Goal: Task Accomplishment & Management: Use online tool/utility

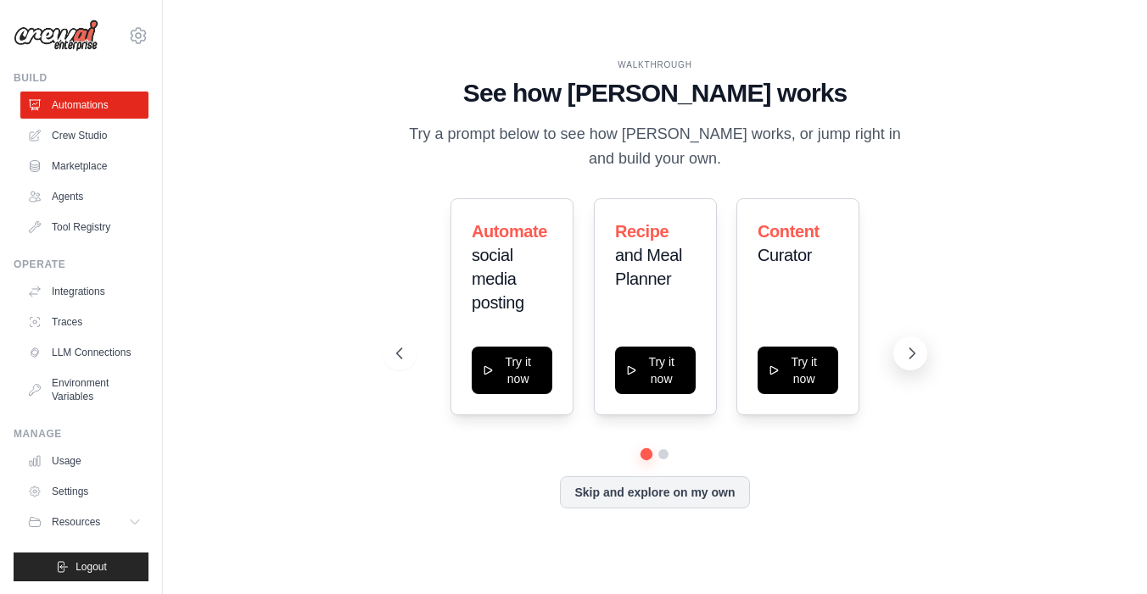
click at [911, 357] on icon at bounding box center [911, 354] width 5 height 10
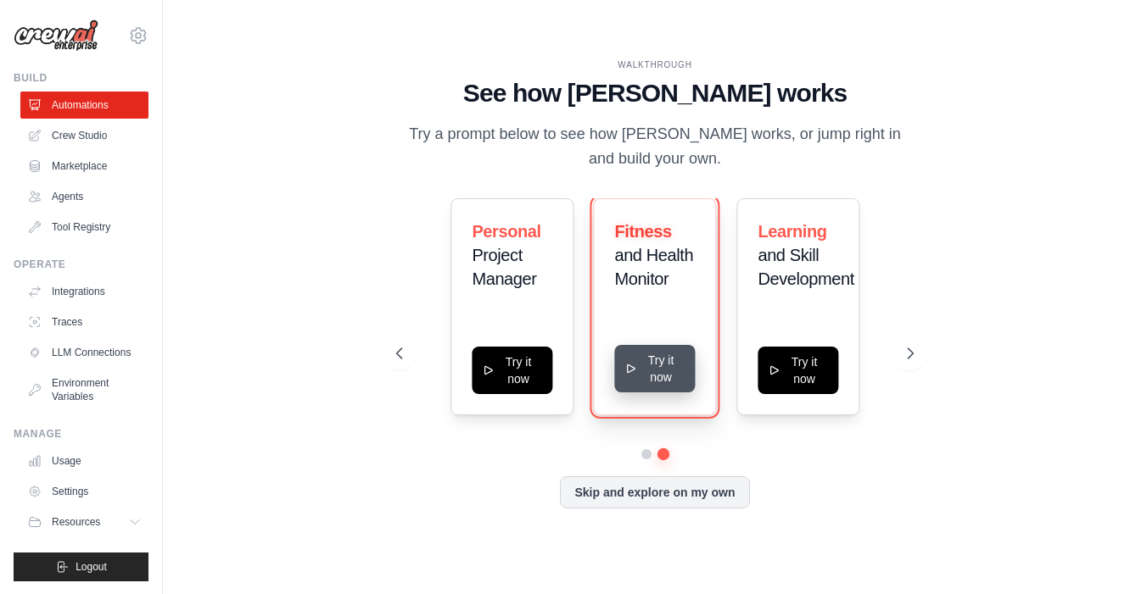
click at [647, 382] on button "Try it now" at bounding box center [655, 368] width 81 height 47
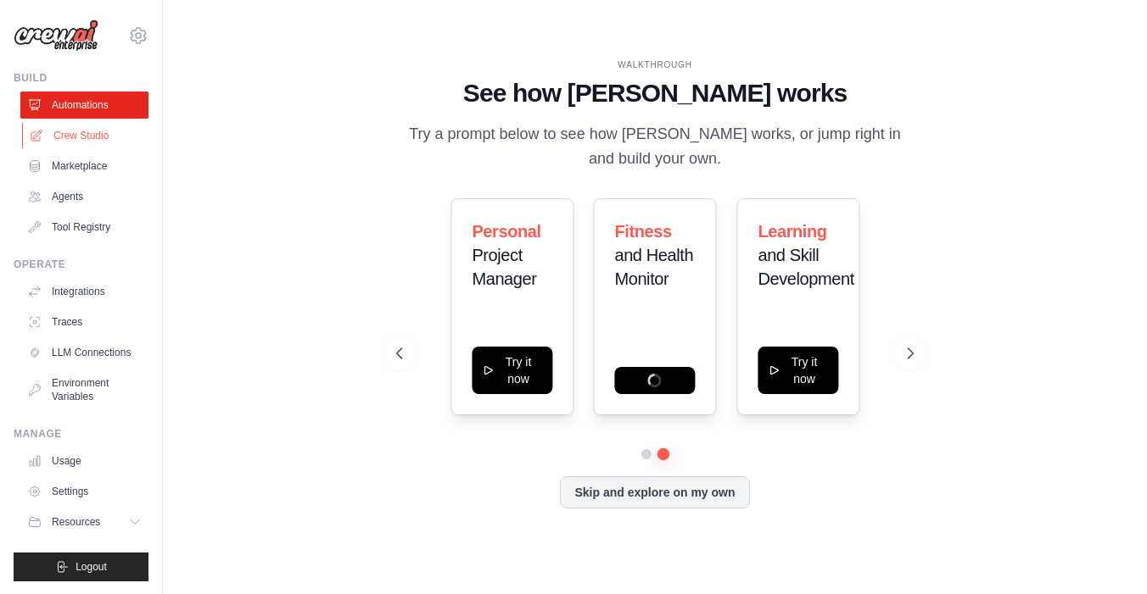
click at [87, 133] on link "Crew Studio" at bounding box center [86, 135] width 128 height 27
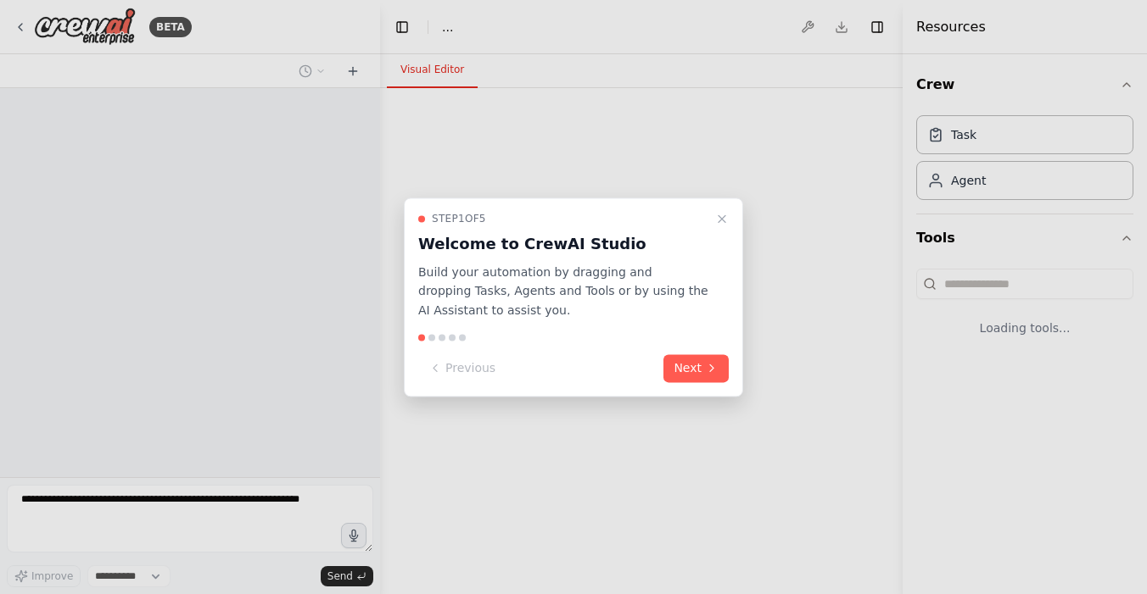
select select "****"
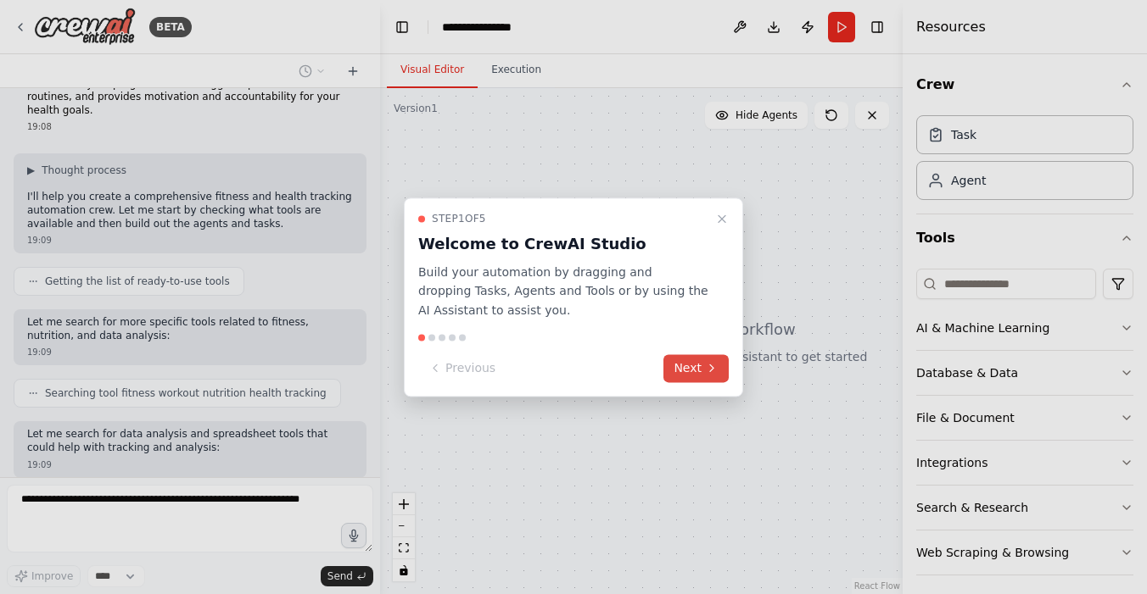
scroll to position [131, 0]
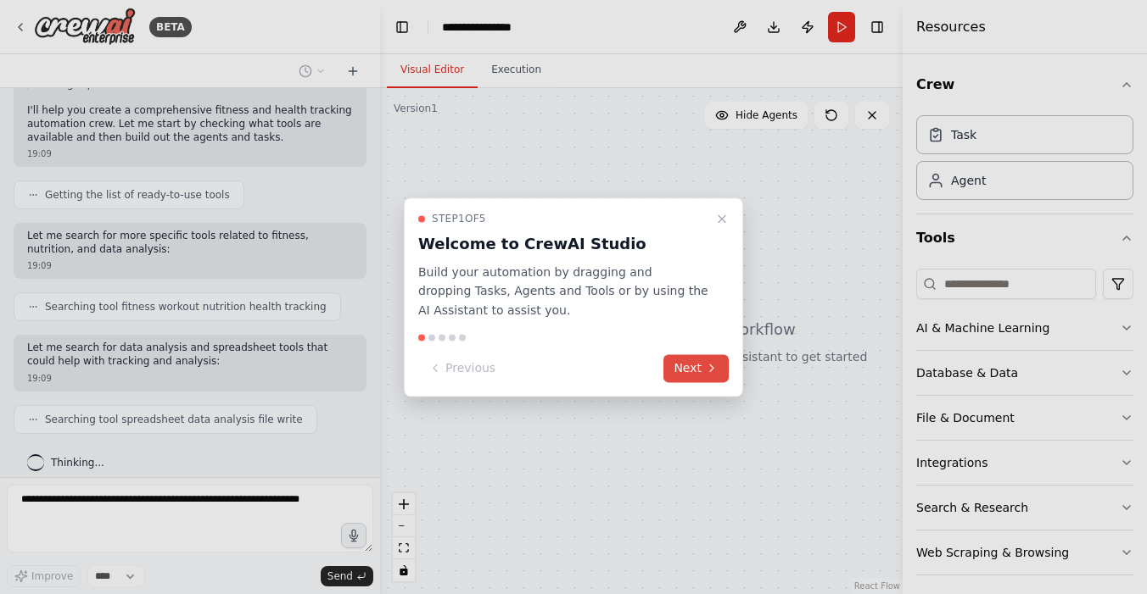
click at [685, 371] on button "Next" at bounding box center [695, 368] width 65 height 28
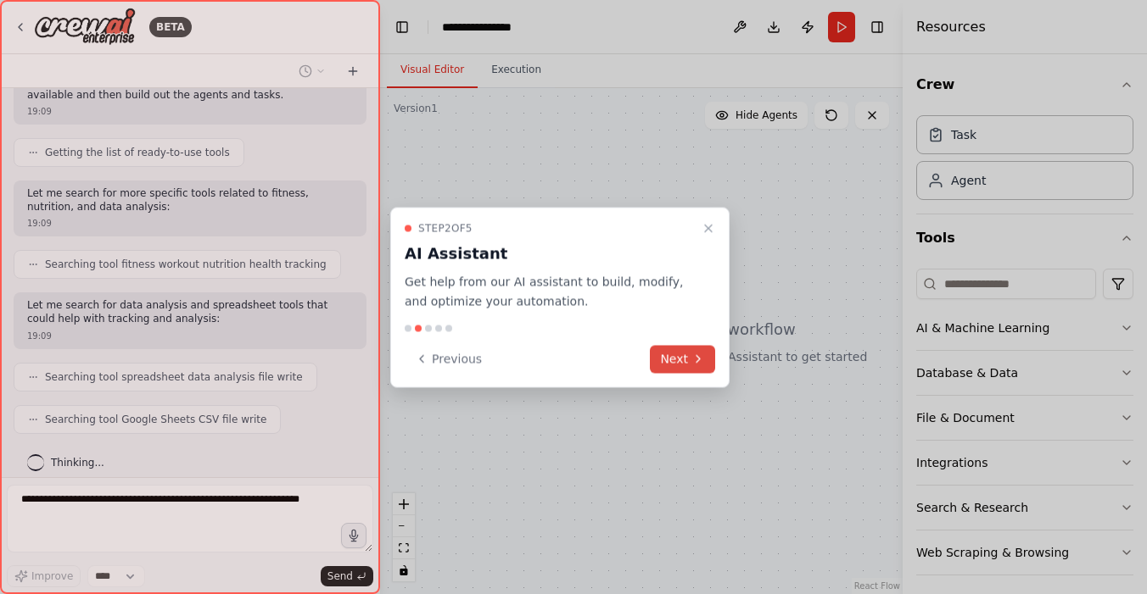
scroll to position [215, 0]
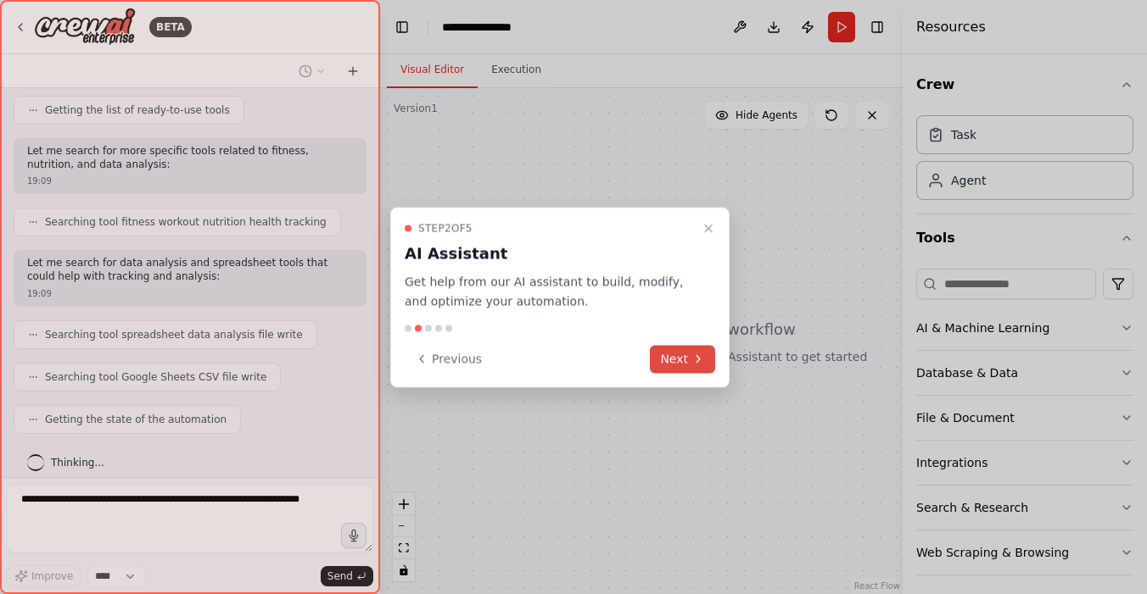
click at [682, 357] on button "Next" at bounding box center [682, 359] width 65 height 28
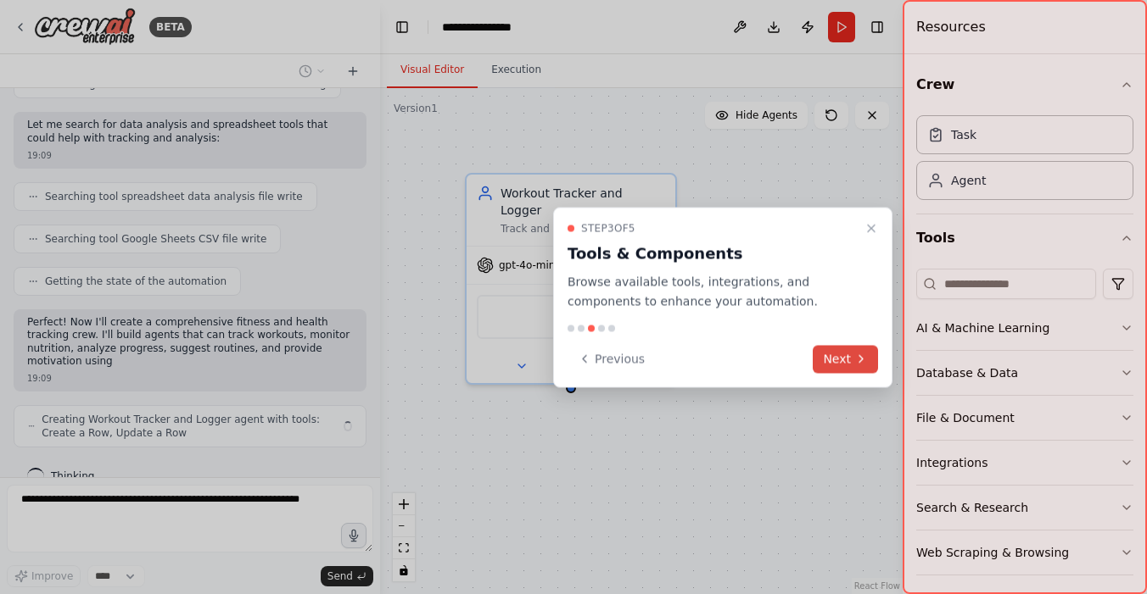
scroll to position [367, 0]
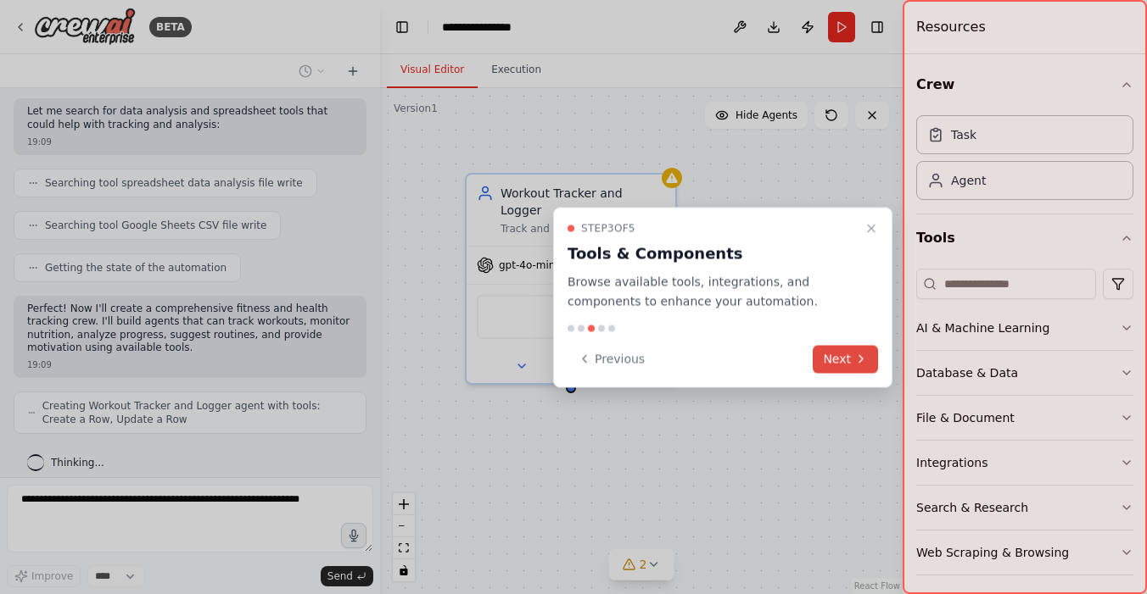
click at [840, 366] on button "Next" at bounding box center [844, 359] width 65 height 28
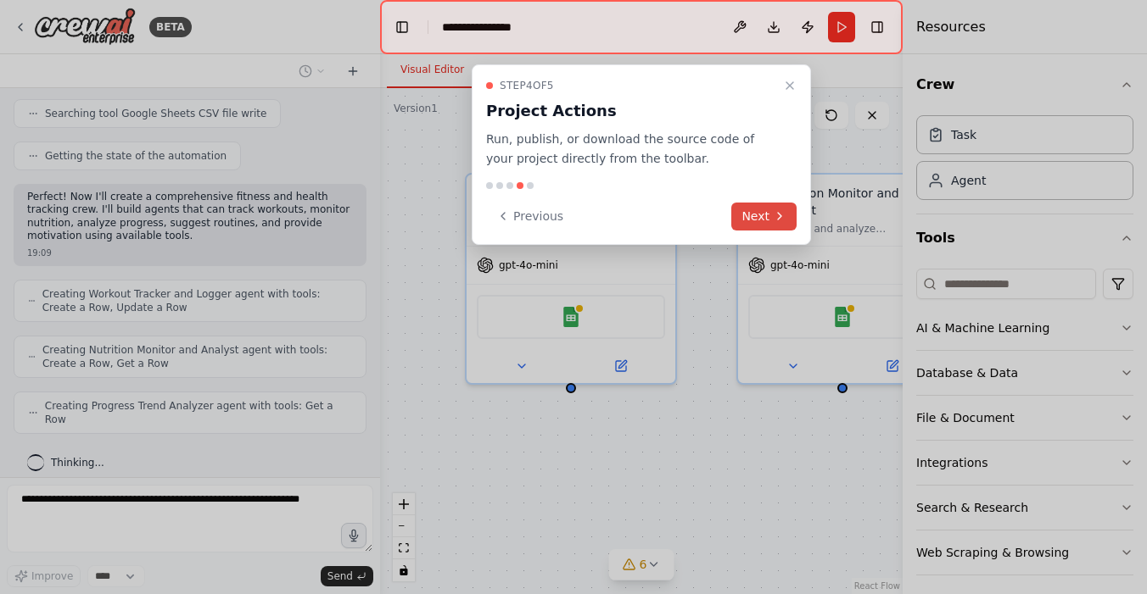
scroll to position [466, 0]
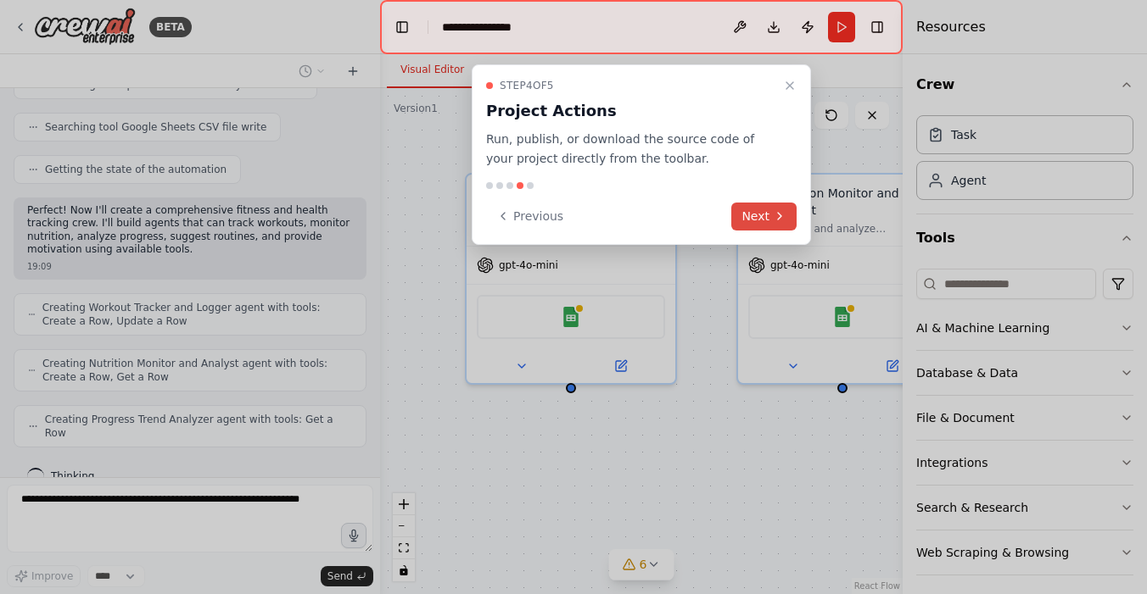
click at [758, 216] on button "Next" at bounding box center [763, 217] width 65 height 28
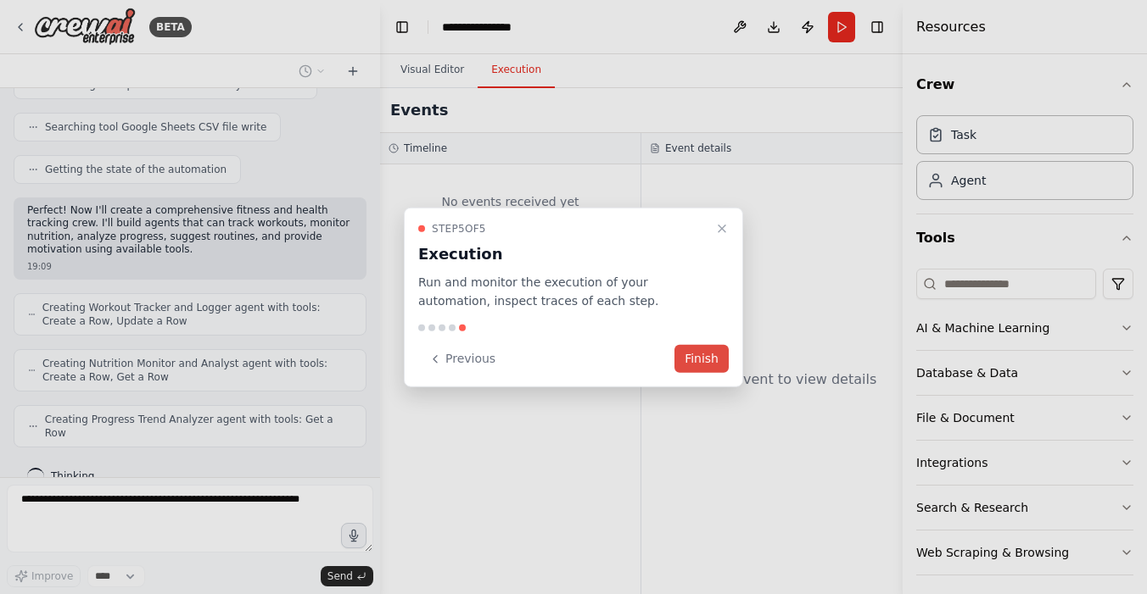
click at [699, 360] on button "Finish" at bounding box center [701, 359] width 54 height 28
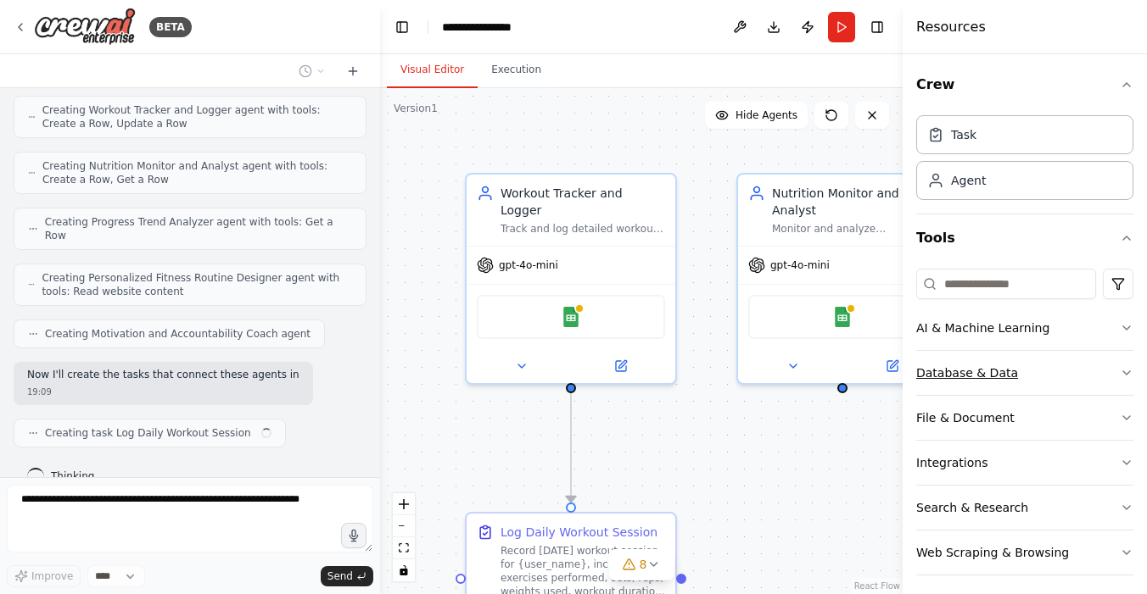
scroll to position [676, 0]
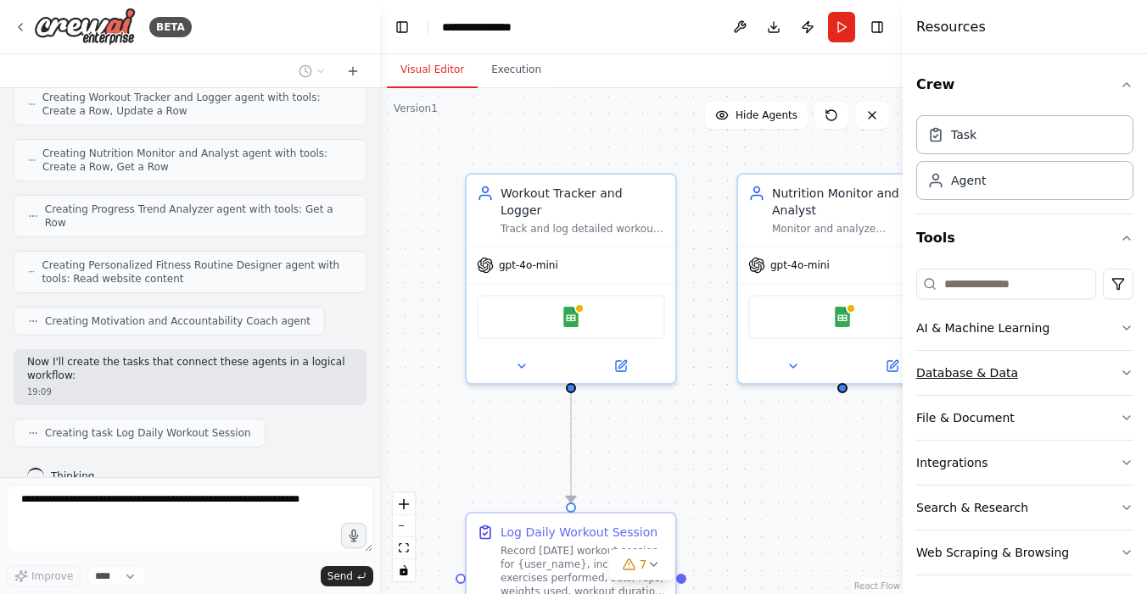
click at [1126, 376] on icon "button" at bounding box center [1126, 373] width 14 height 14
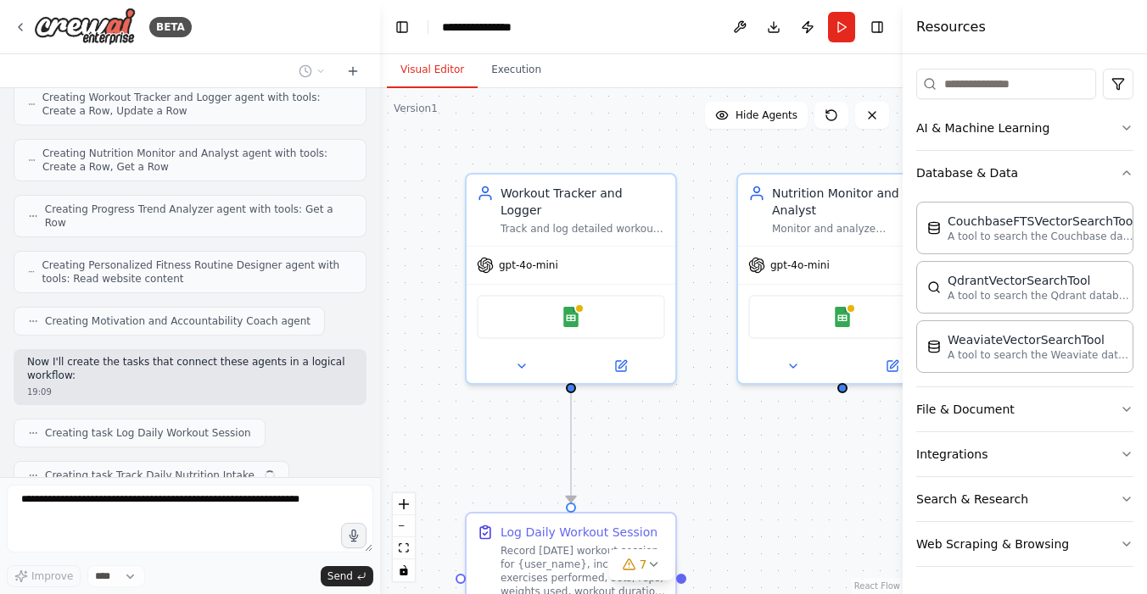
scroll to position [718, 0]
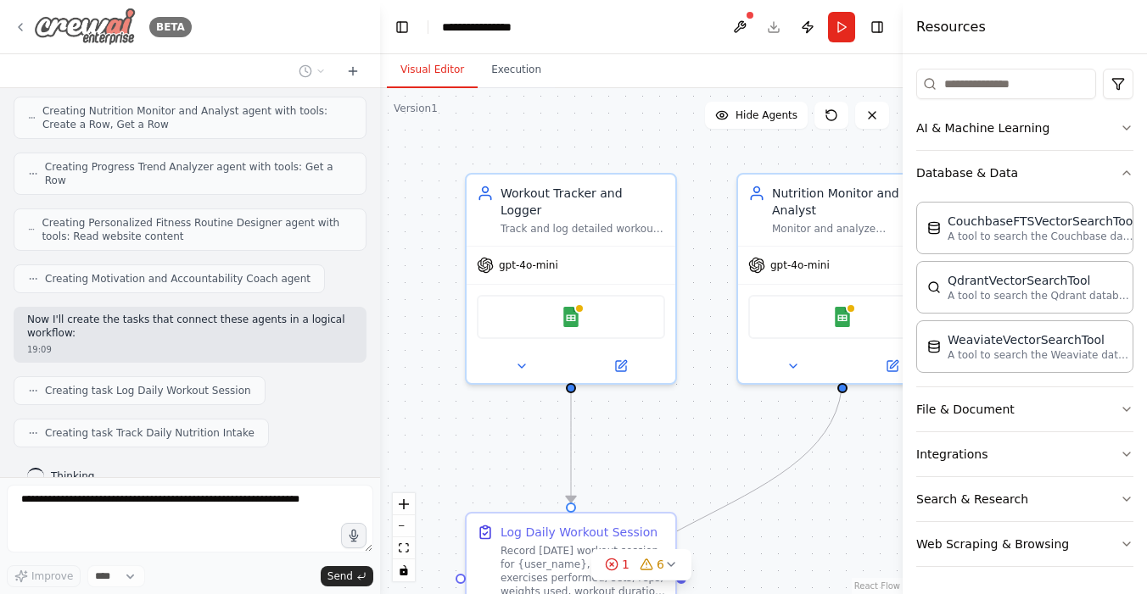
click at [20, 31] on icon at bounding box center [21, 27] width 14 height 14
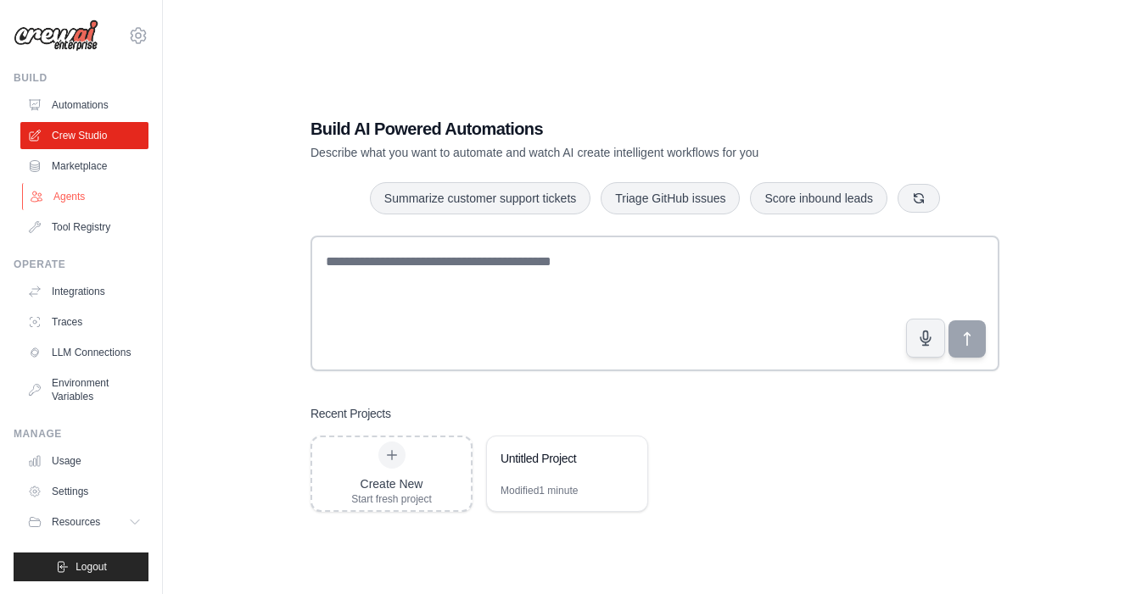
click at [73, 200] on link "Agents" at bounding box center [86, 196] width 128 height 27
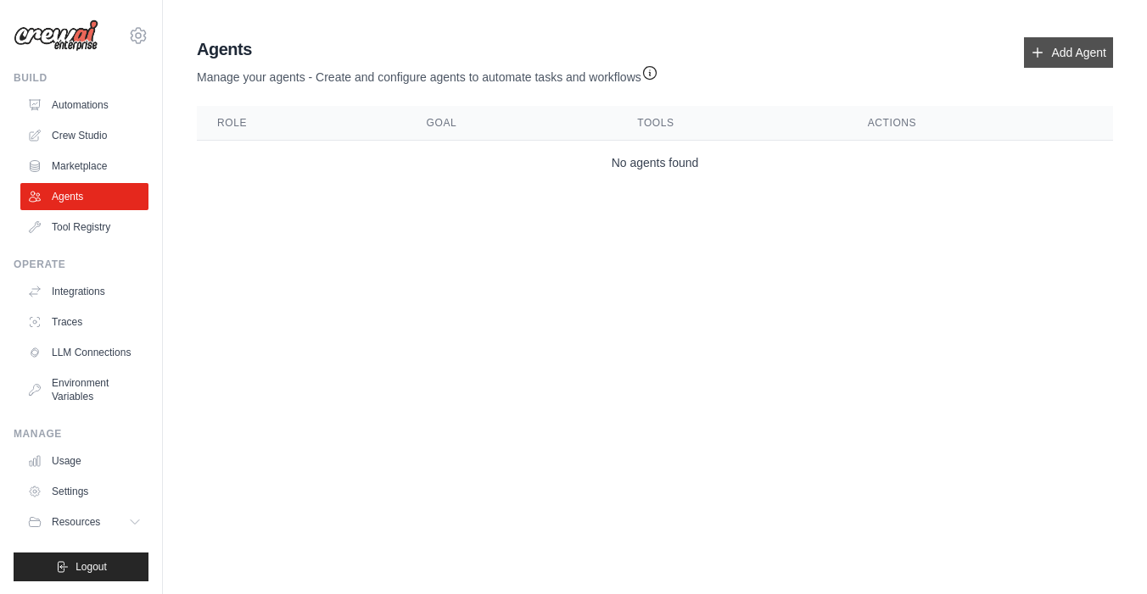
click at [1073, 49] on link "Add Agent" at bounding box center [1068, 52] width 89 height 31
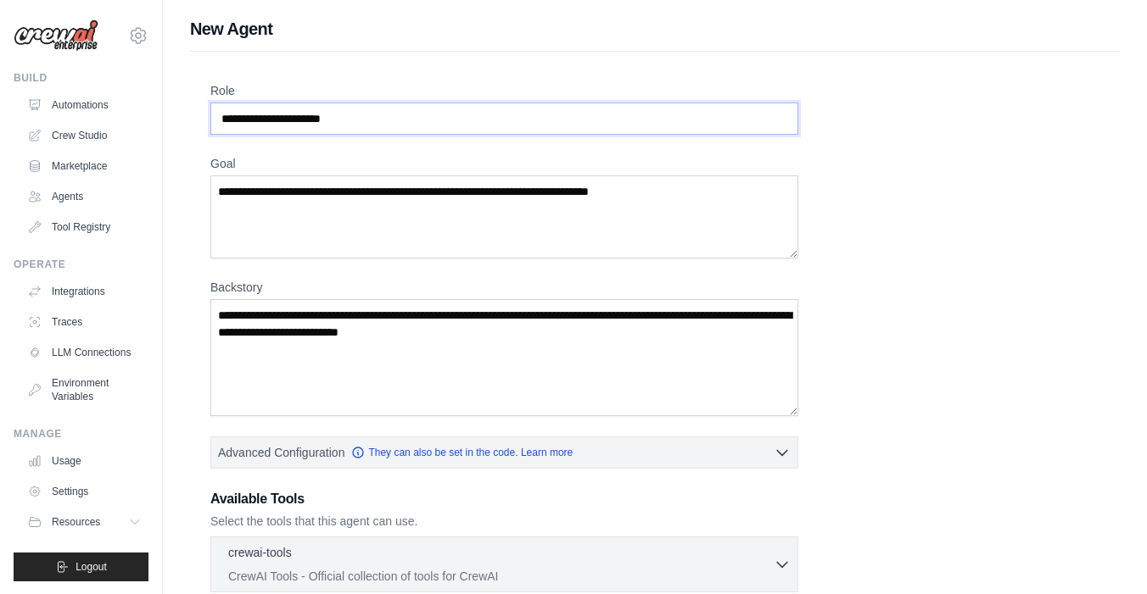
click at [394, 118] on input "Role" at bounding box center [504, 119] width 588 height 32
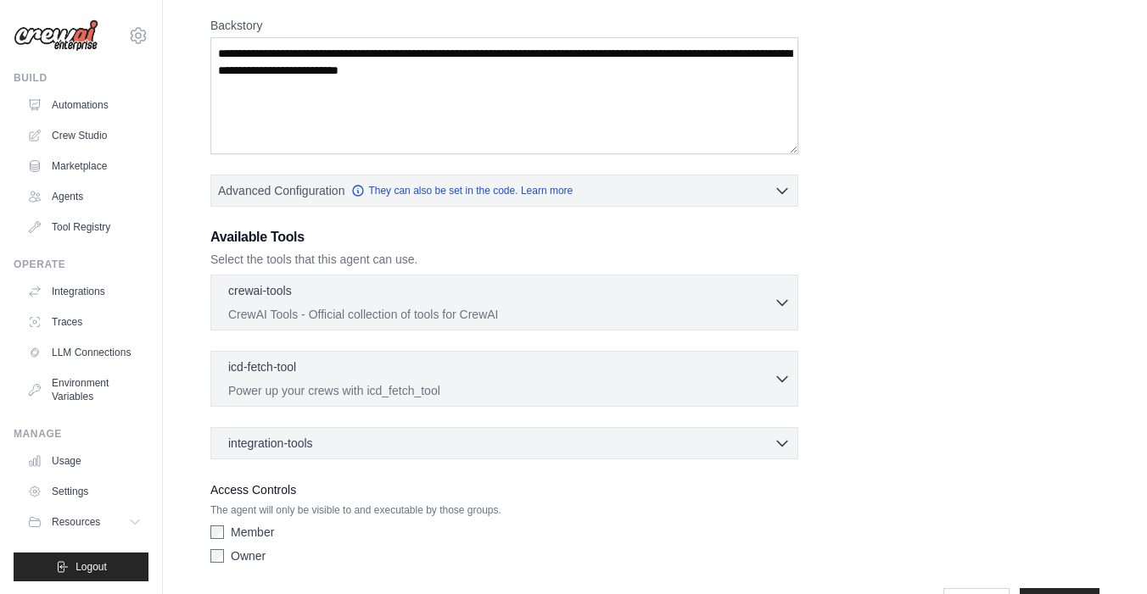
scroll to position [315, 0]
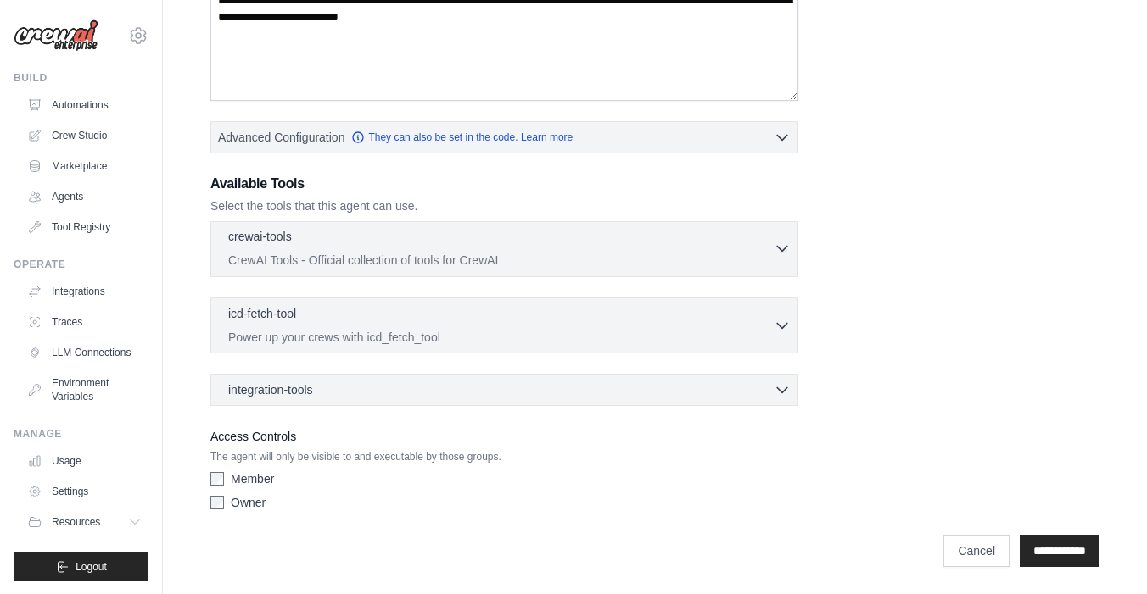
click at [779, 242] on icon "button" at bounding box center [781, 248] width 17 height 17
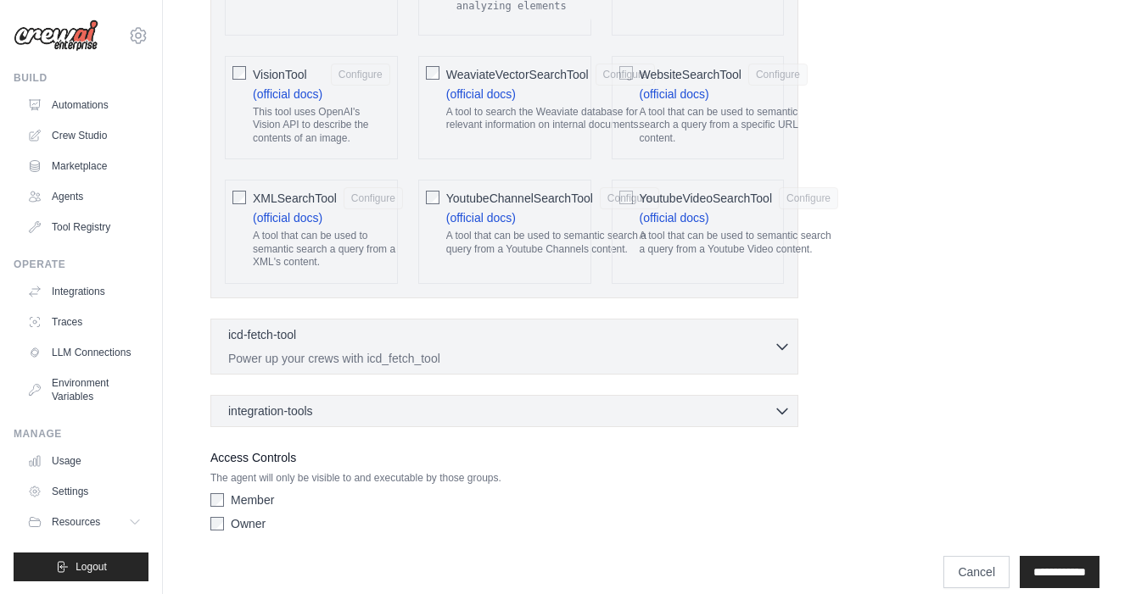
scroll to position [3732, 0]
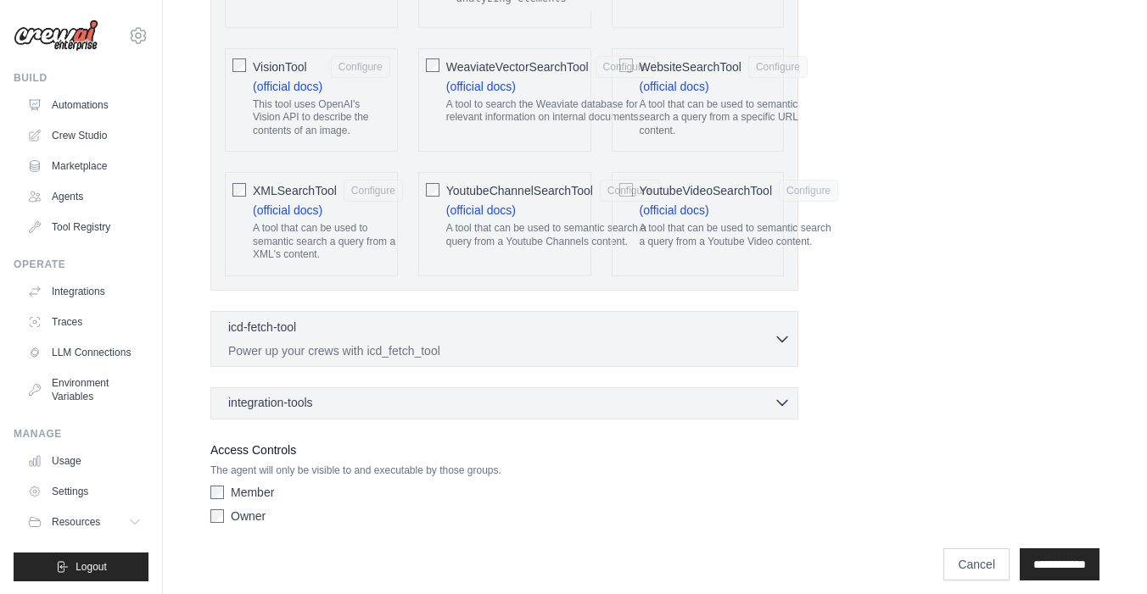
click at [777, 401] on icon "button" at bounding box center [782, 403] width 10 height 5
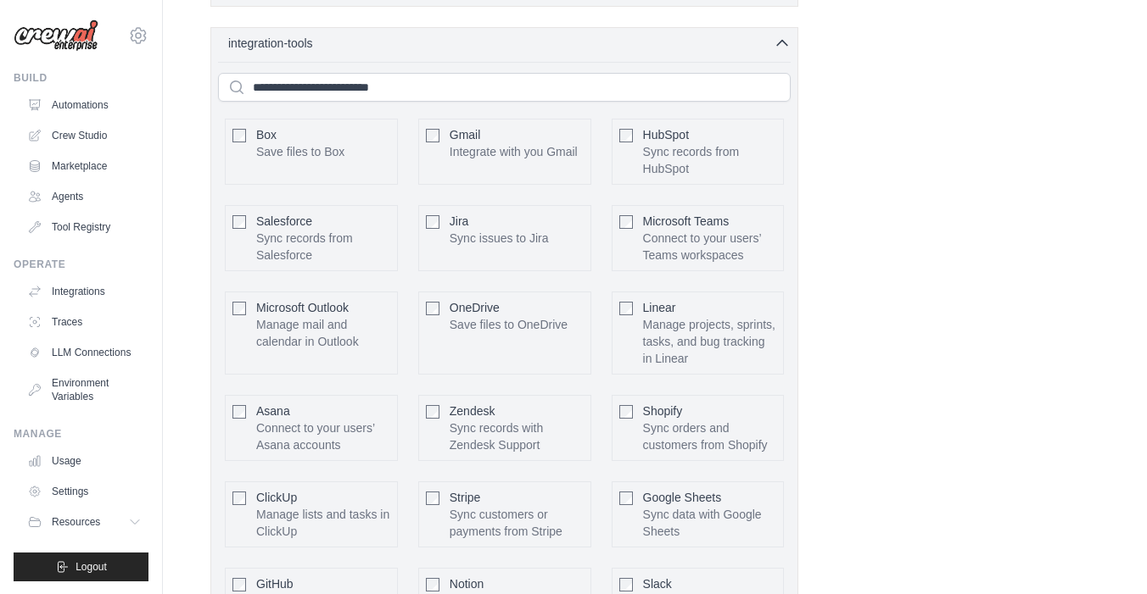
scroll to position [4095, 0]
click at [779, 31] on icon "button" at bounding box center [781, 39] width 17 height 17
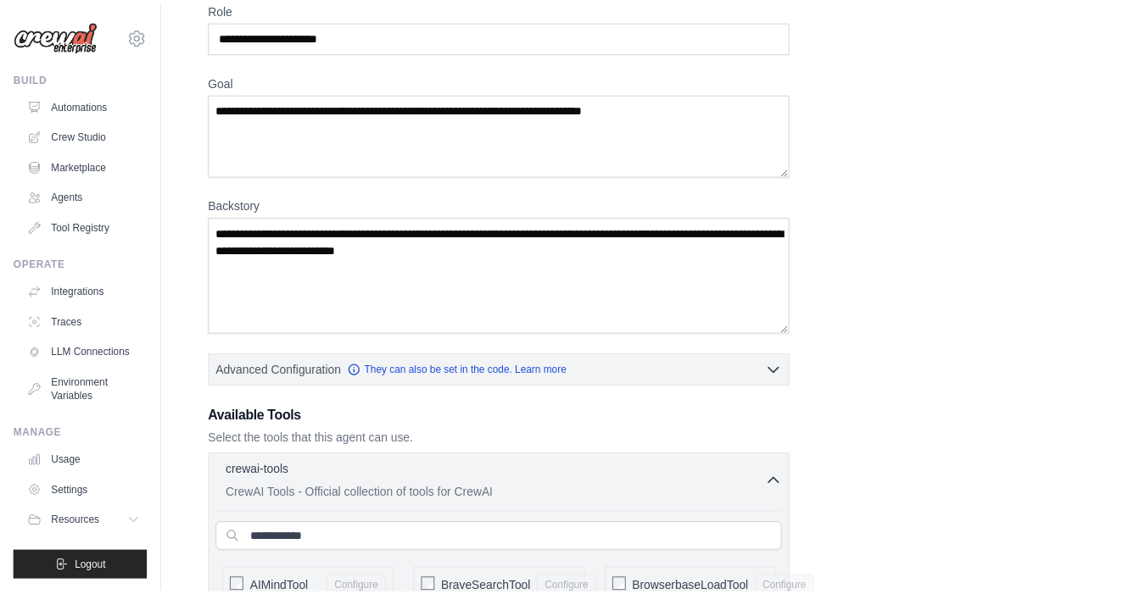
scroll to position [114, 0]
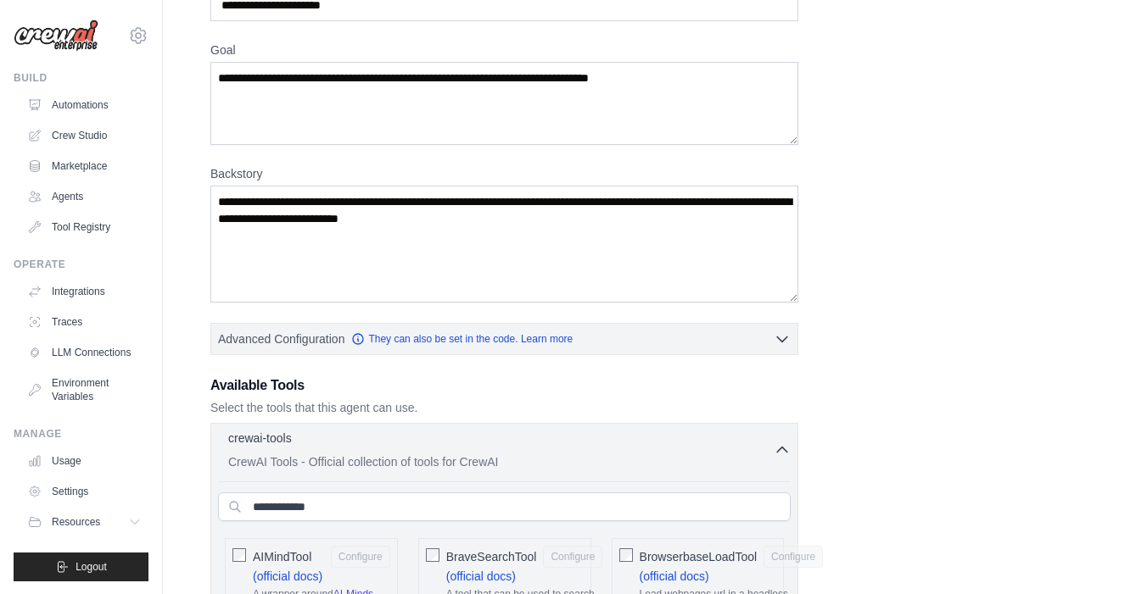
click at [784, 449] on icon "button" at bounding box center [781, 450] width 17 height 17
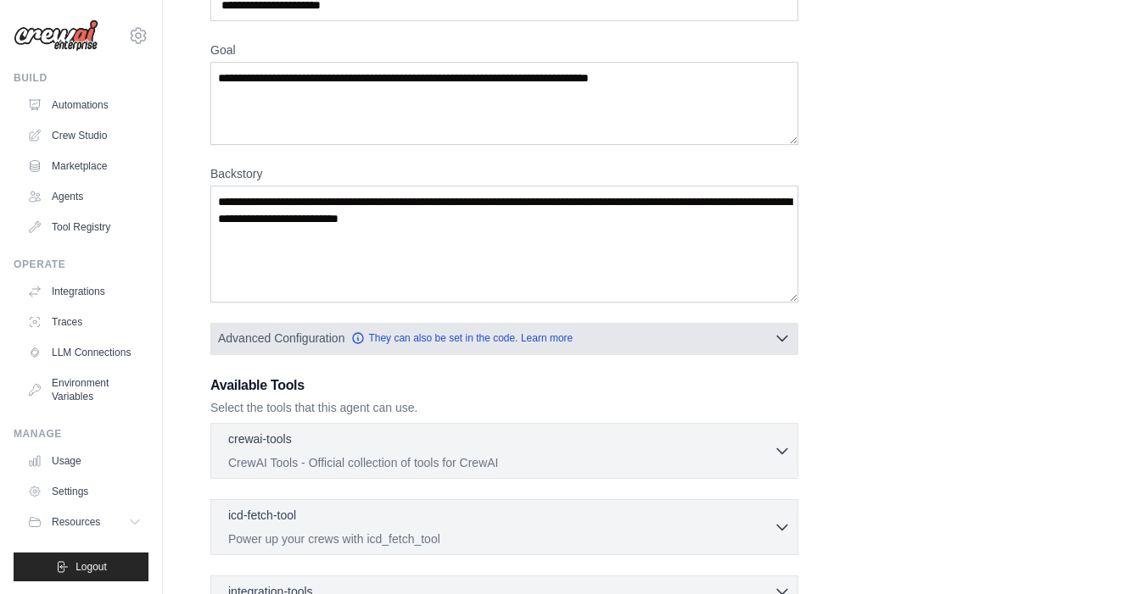
click at [788, 339] on icon "button" at bounding box center [781, 338] width 17 height 17
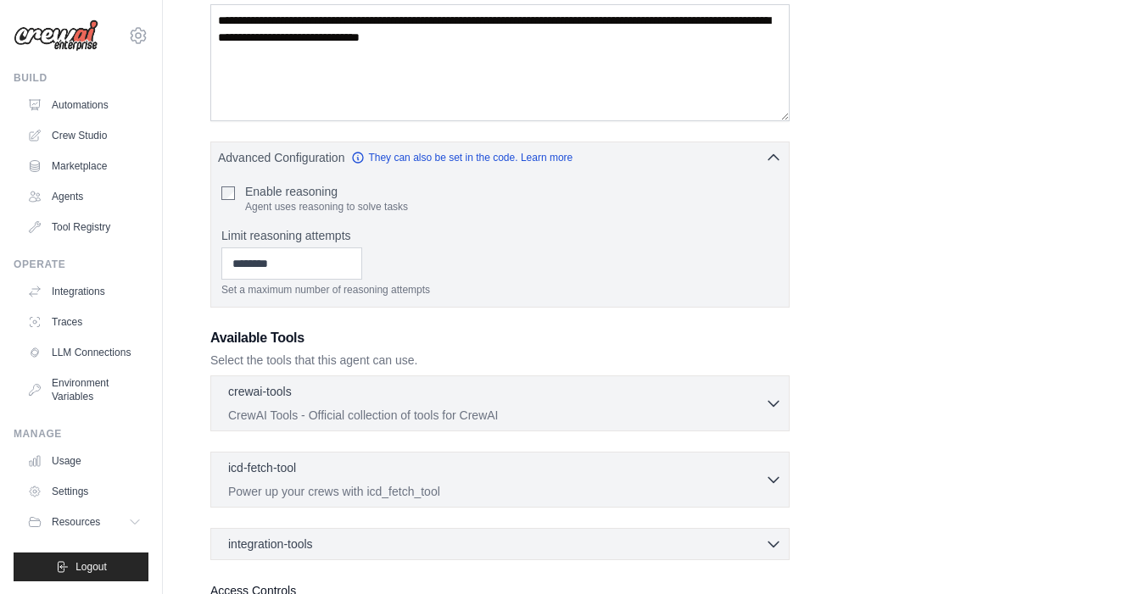
scroll to position [305, 0]
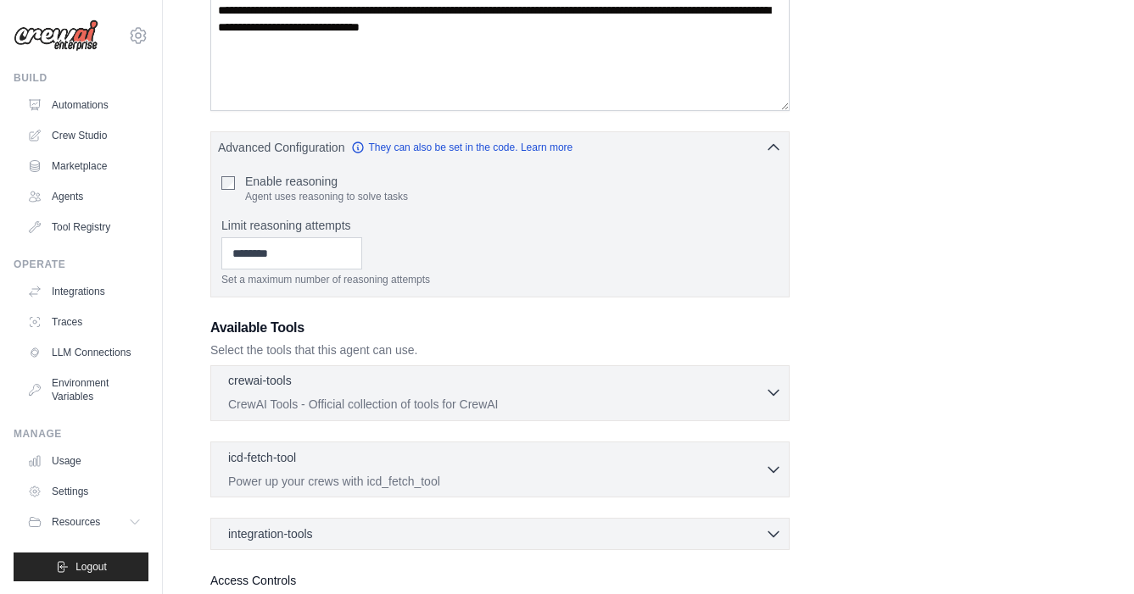
click at [773, 395] on icon "button" at bounding box center [773, 393] width 10 height 5
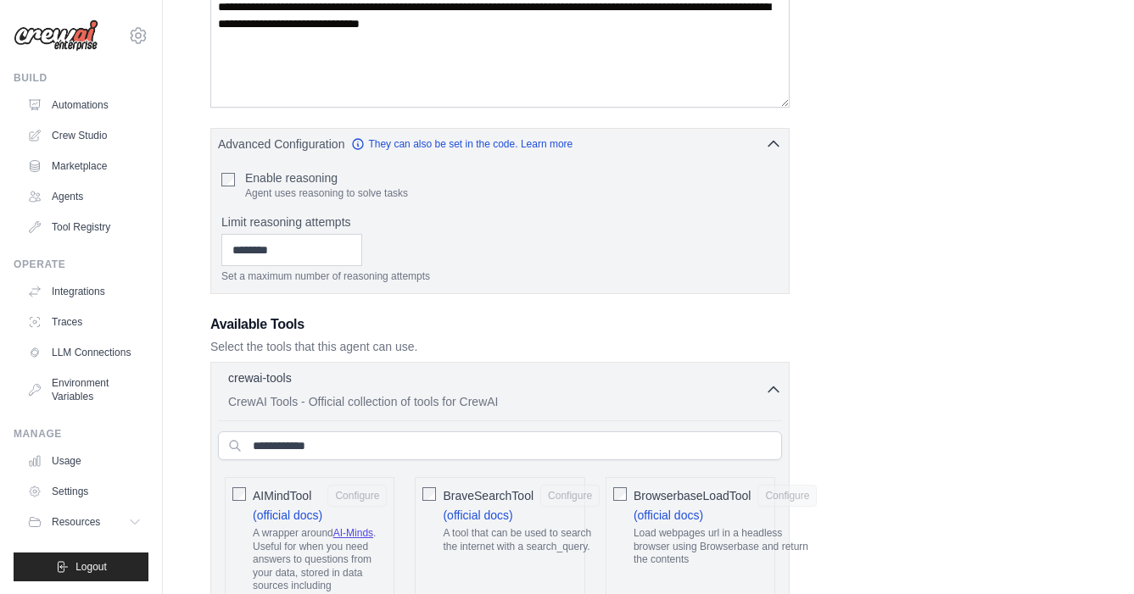
scroll to position [0, 0]
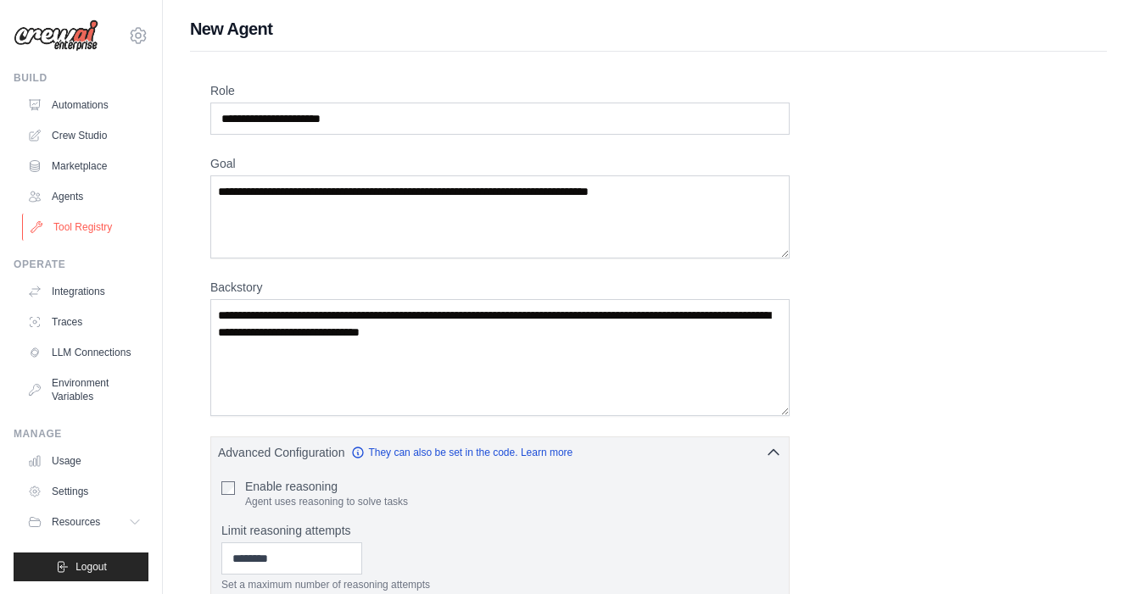
click at [69, 229] on link "Tool Registry" at bounding box center [86, 227] width 128 height 27
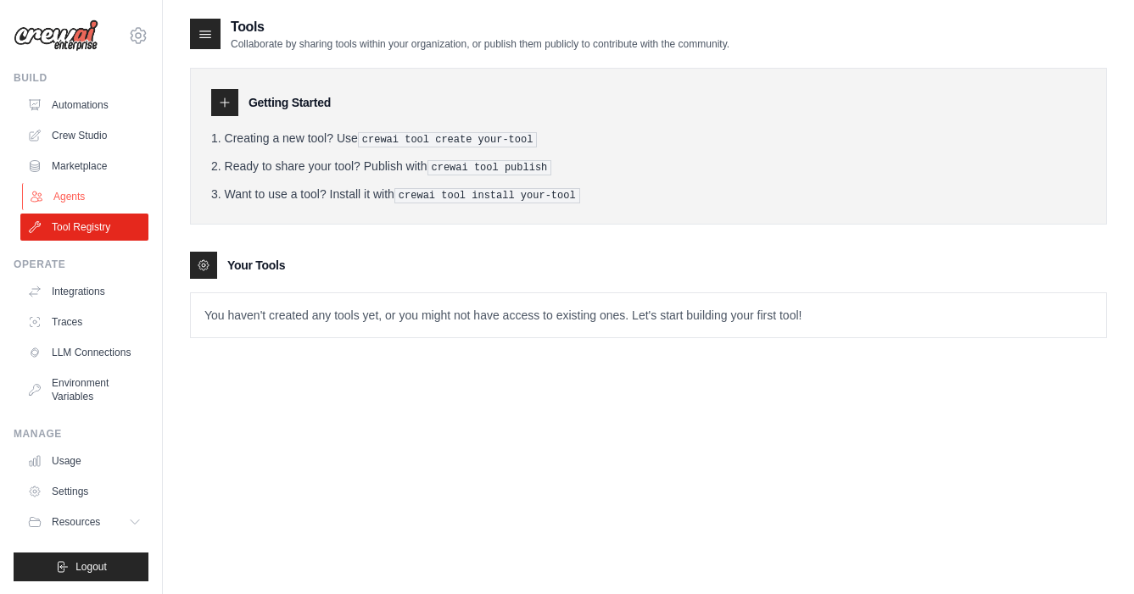
click at [64, 193] on link "Agents" at bounding box center [86, 196] width 128 height 27
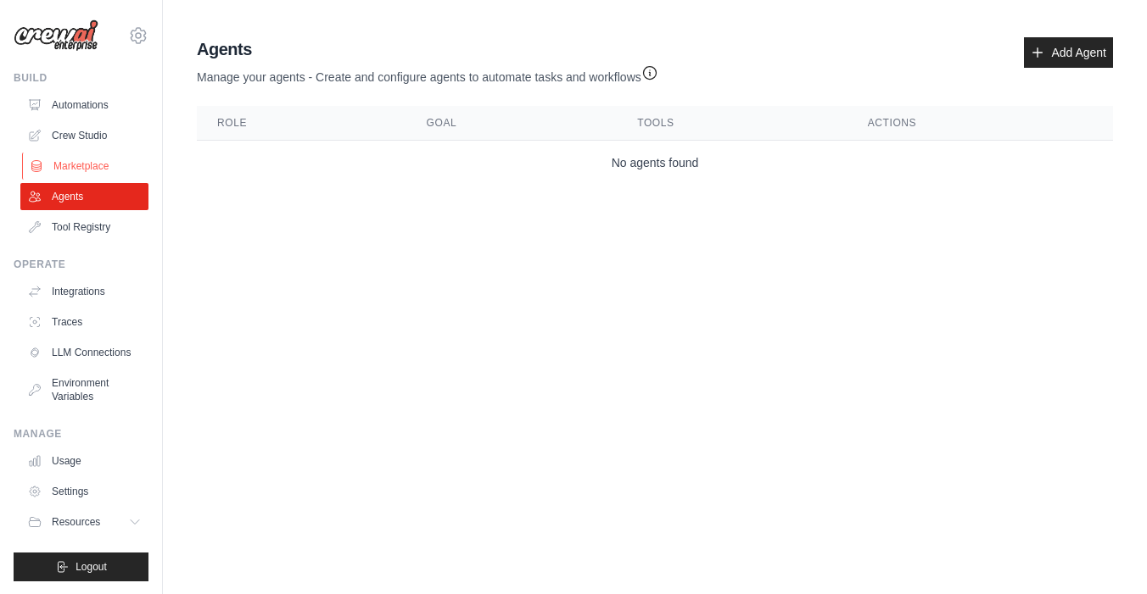
click at [69, 166] on link "Marketplace" at bounding box center [86, 166] width 128 height 27
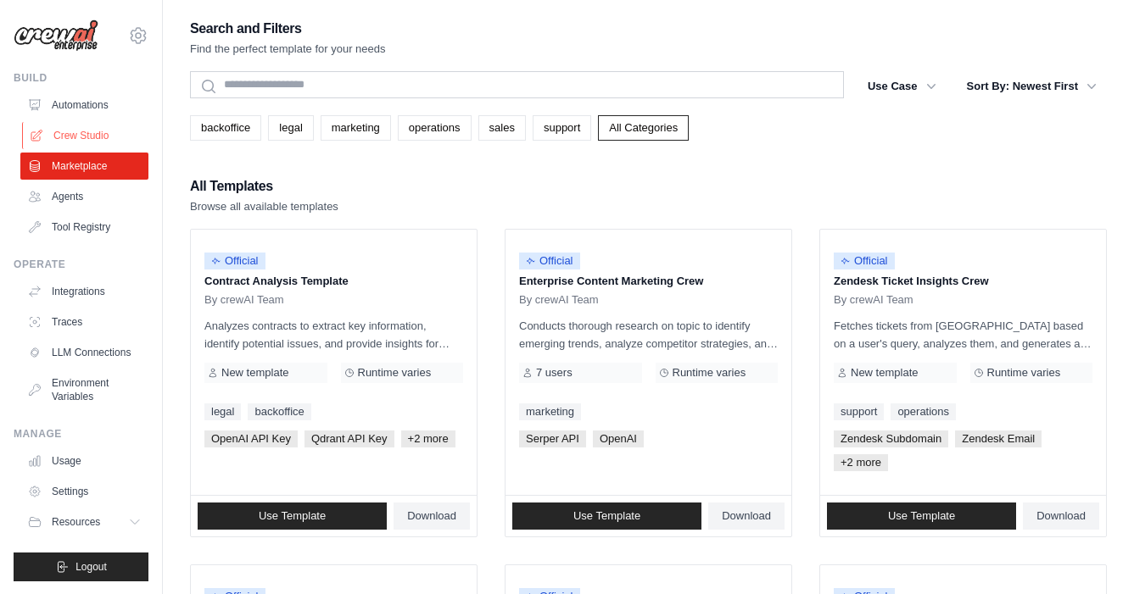
click at [56, 129] on link "Crew Studio" at bounding box center [86, 135] width 128 height 27
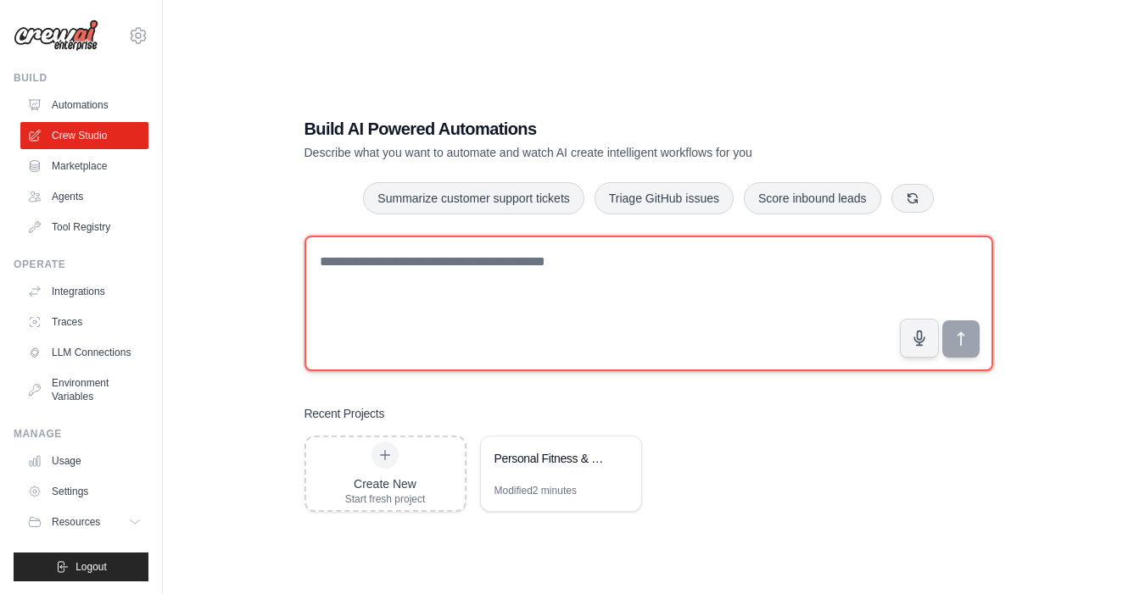
click at [535, 264] on textarea at bounding box center [648, 304] width 689 height 136
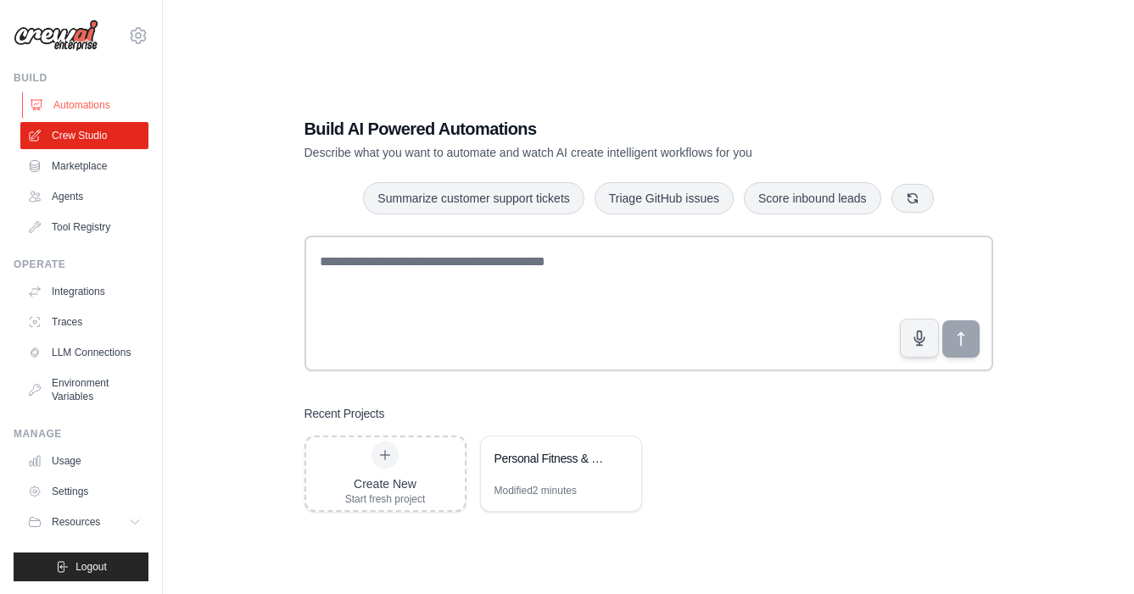
click at [75, 104] on link "Automations" at bounding box center [86, 105] width 128 height 27
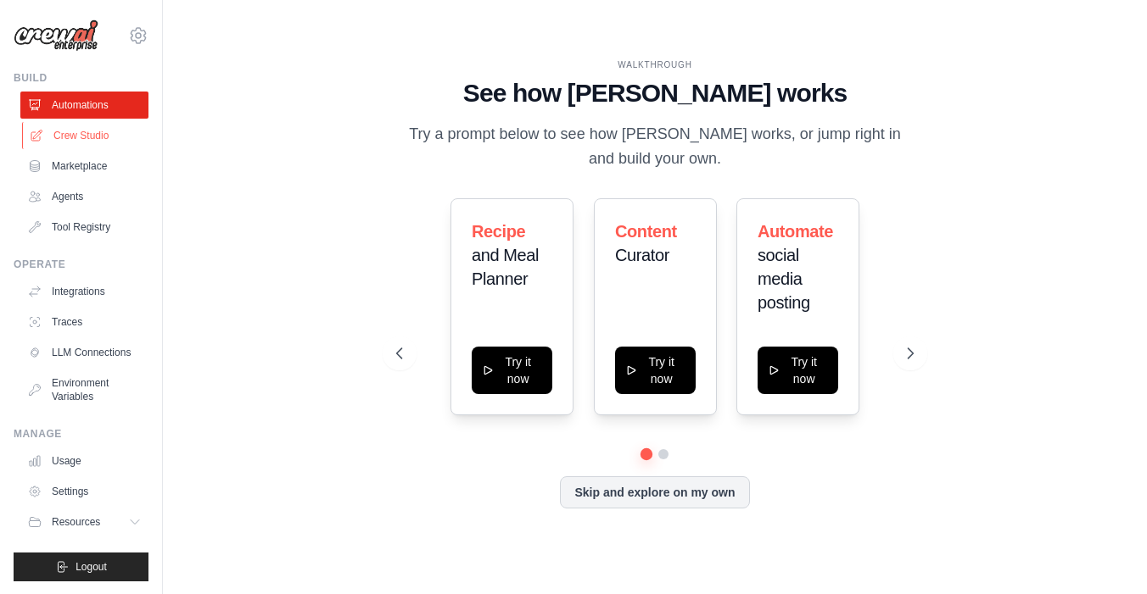
click at [74, 141] on link "Crew Studio" at bounding box center [86, 135] width 128 height 27
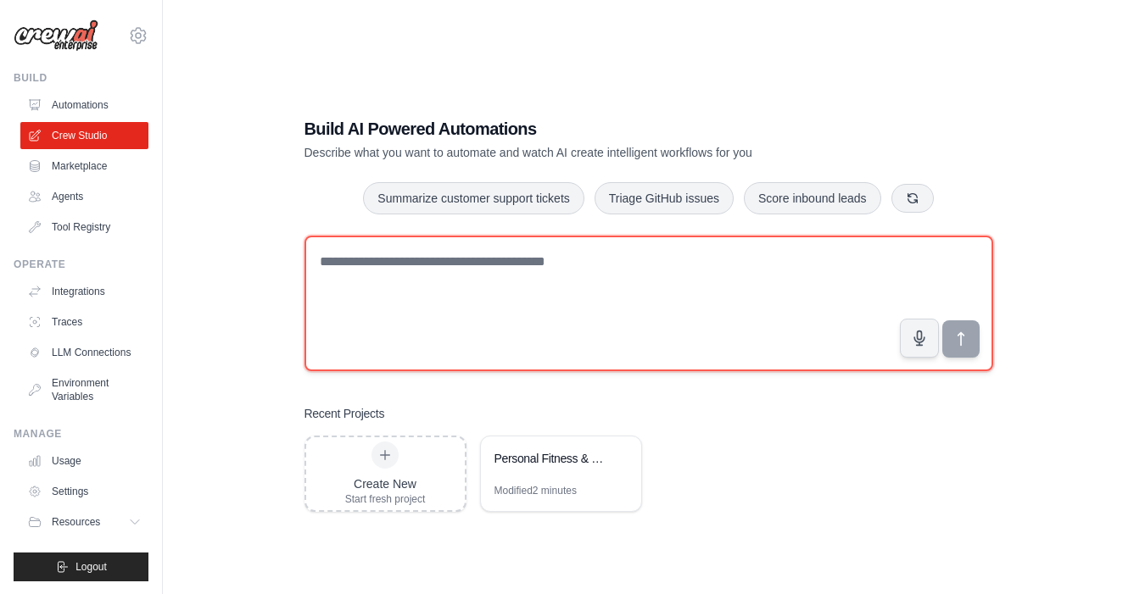
click at [361, 275] on textarea at bounding box center [648, 304] width 689 height 136
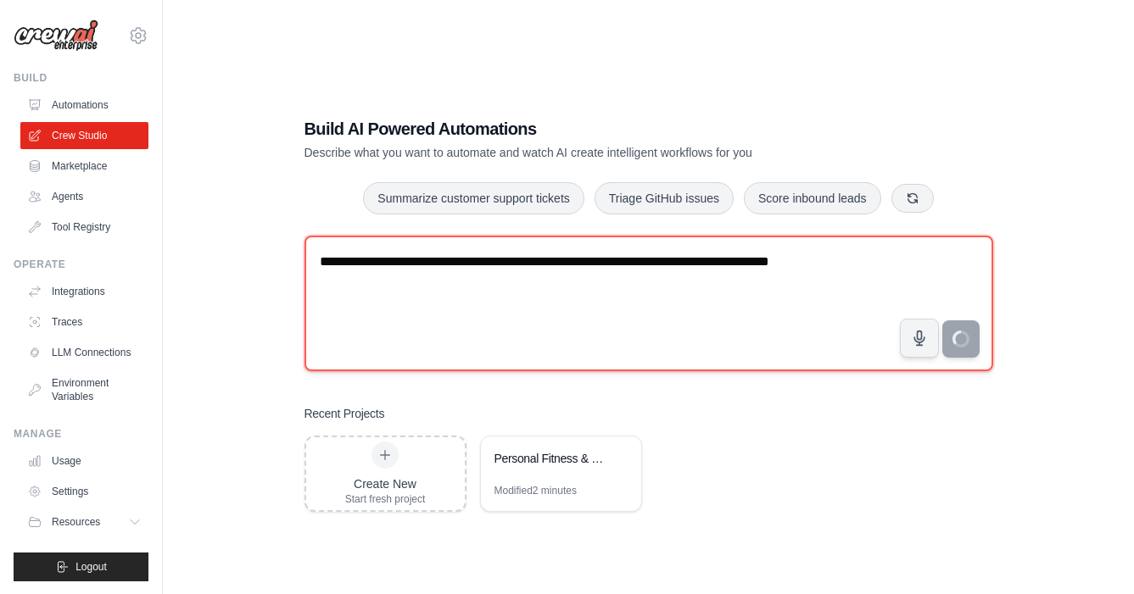
type textarea "**********"
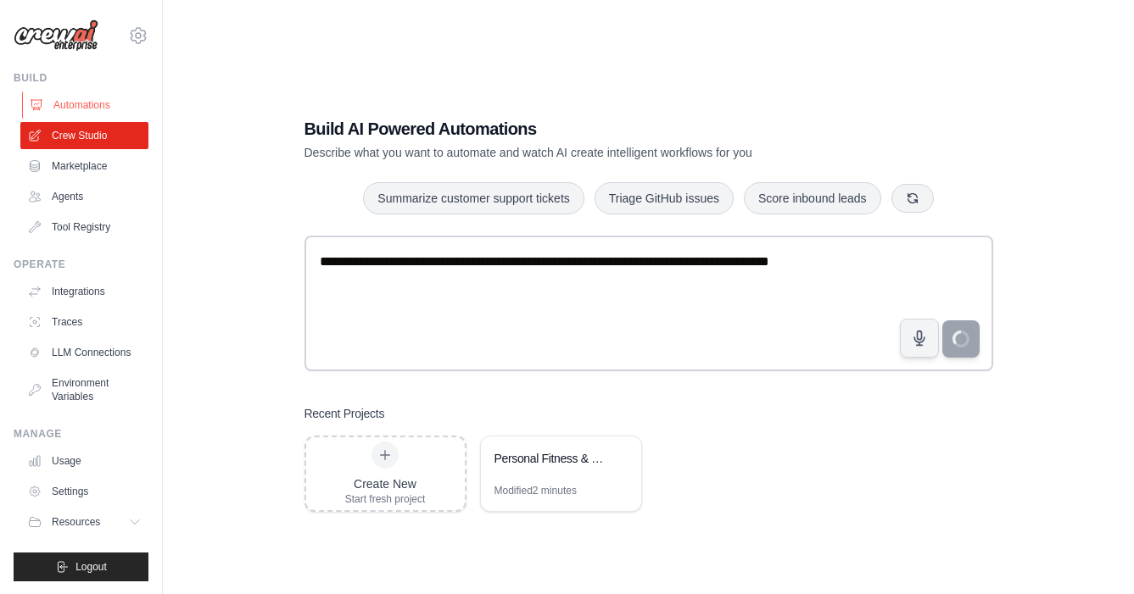
click at [70, 105] on link "Automations" at bounding box center [86, 105] width 128 height 27
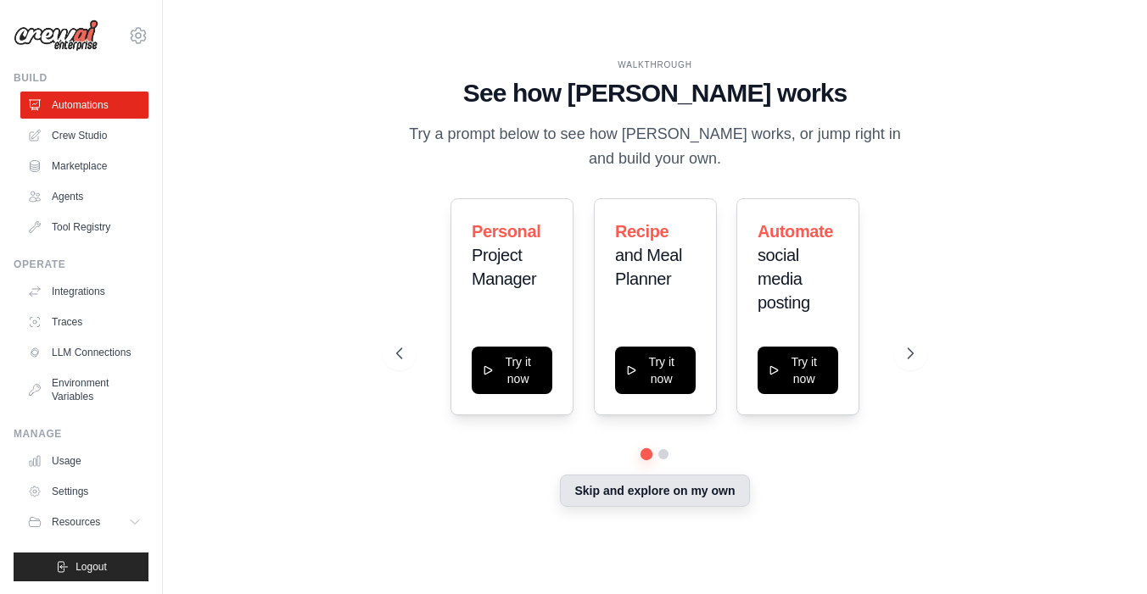
click at [658, 501] on button "Skip and explore on my own" at bounding box center [654, 491] width 189 height 32
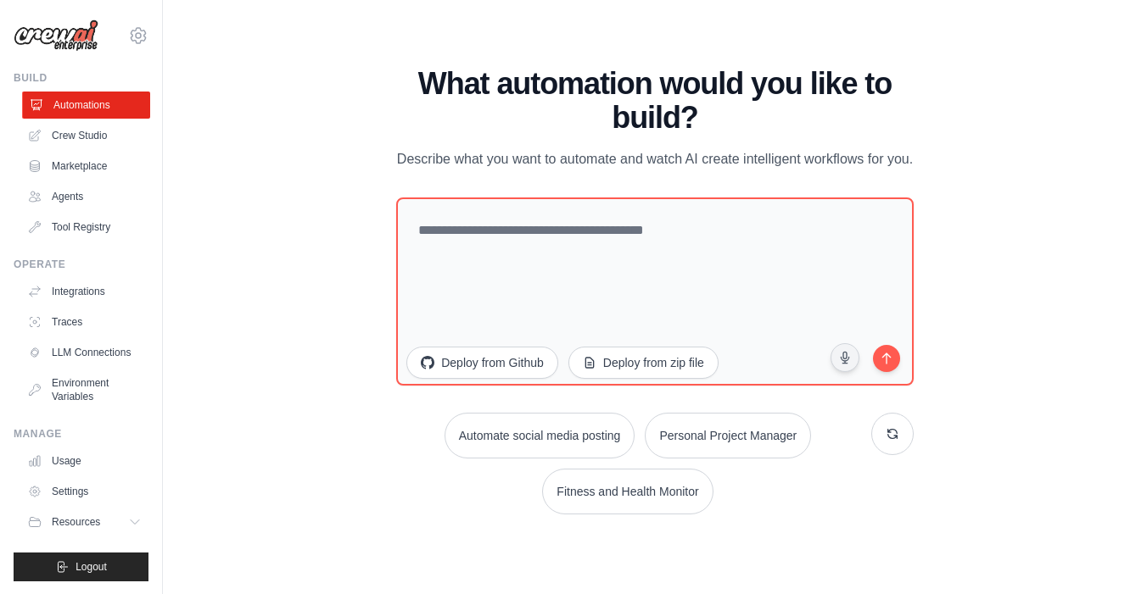
click at [61, 101] on link "Automations" at bounding box center [86, 105] width 128 height 27
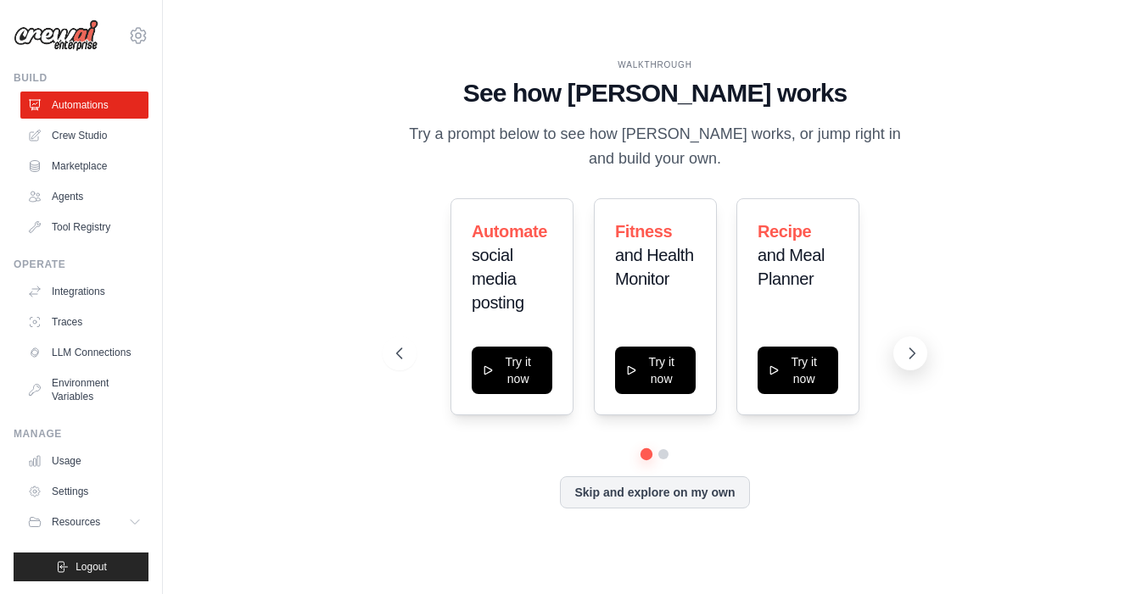
click at [905, 347] on icon at bounding box center [911, 353] width 17 height 17
click at [401, 356] on icon at bounding box center [397, 353] width 17 height 17
click at [918, 356] on icon at bounding box center [911, 353] width 17 height 17
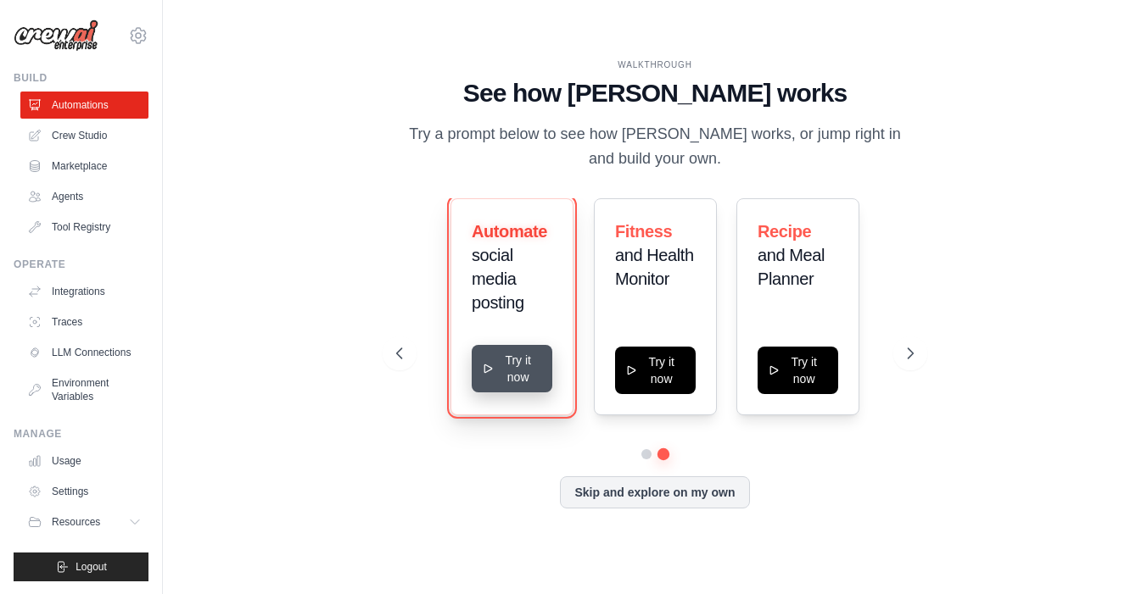
click at [517, 365] on button "Try it now" at bounding box center [512, 368] width 81 height 47
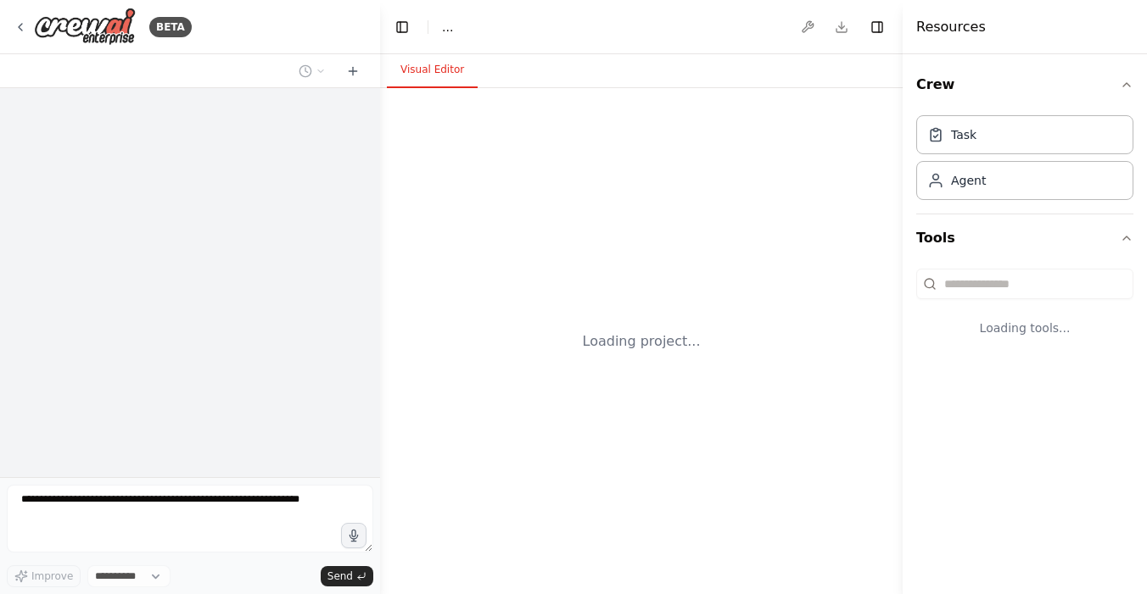
select select "****"
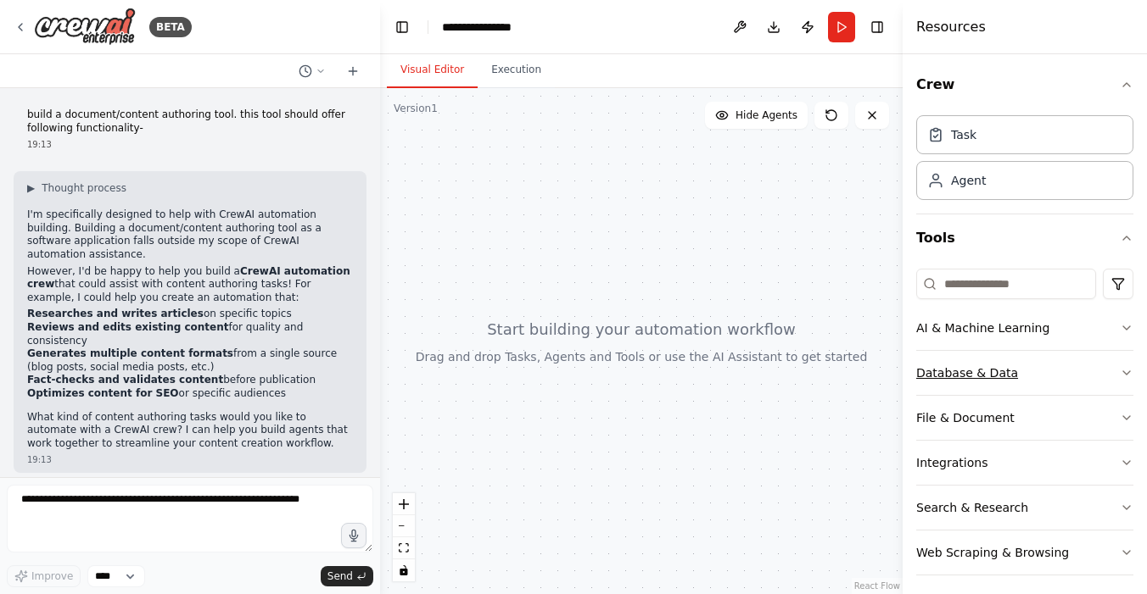
click at [1119, 377] on icon "button" at bounding box center [1126, 373] width 14 height 14
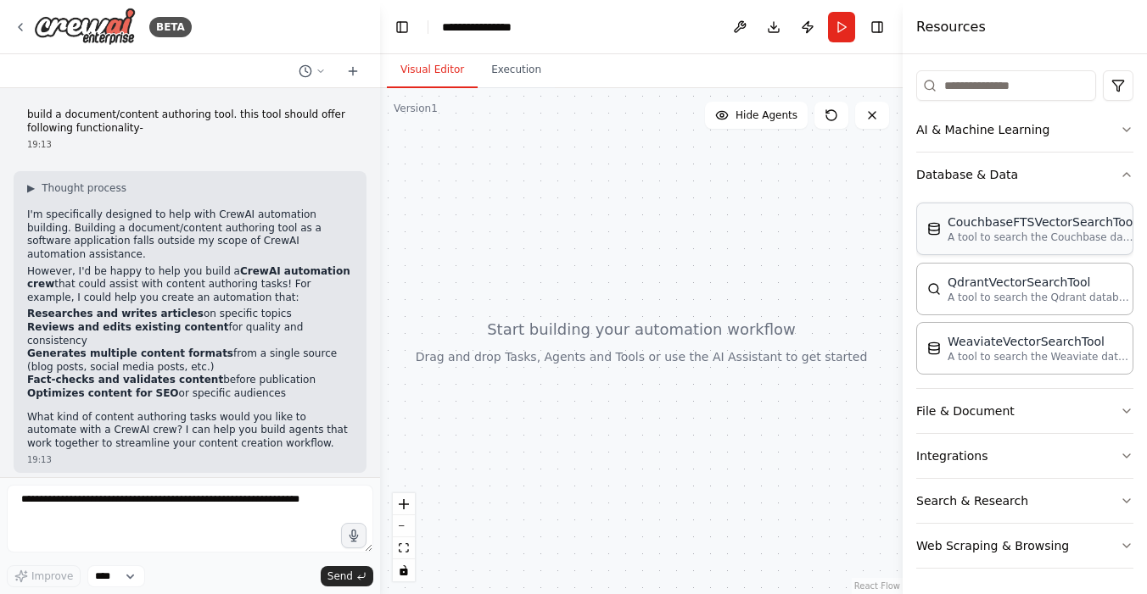
scroll to position [200, 0]
click at [1119, 411] on icon "button" at bounding box center [1126, 410] width 14 height 14
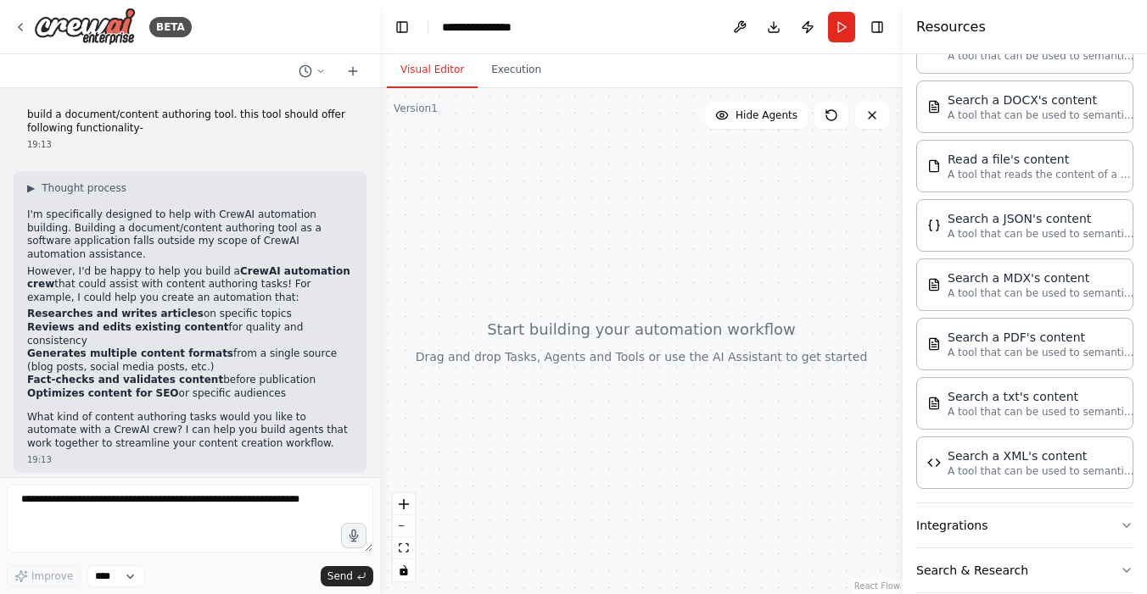
scroll to position [689, 0]
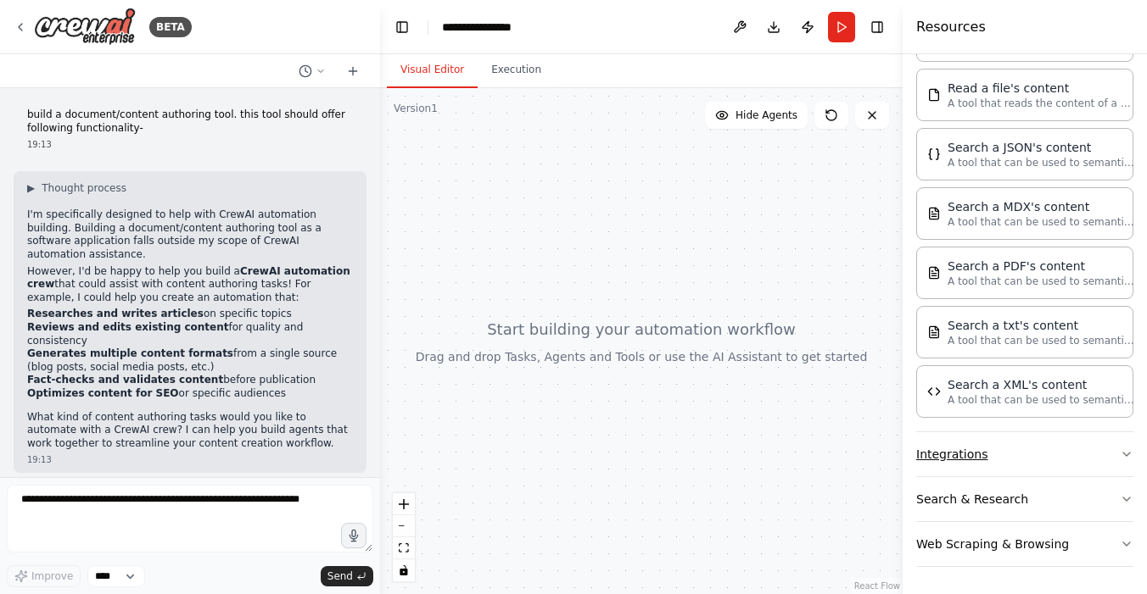
click at [969, 465] on button "Integrations" at bounding box center [1024, 455] width 217 height 44
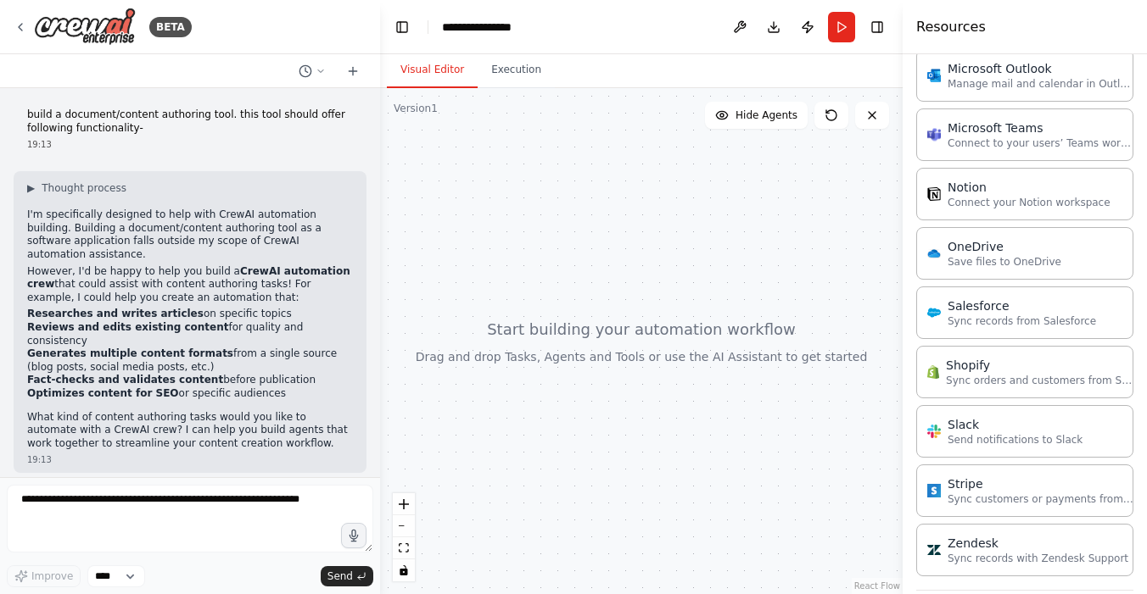
scroll to position [1949, 0]
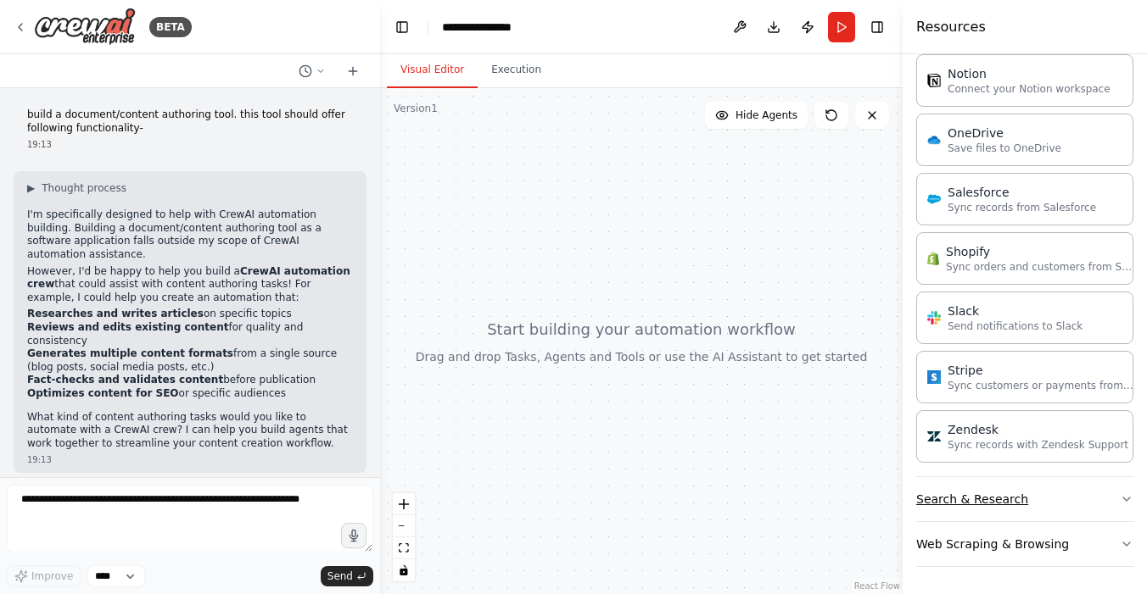
click at [969, 504] on button "Search & Research" at bounding box center [1024, 499] width 217 height 44
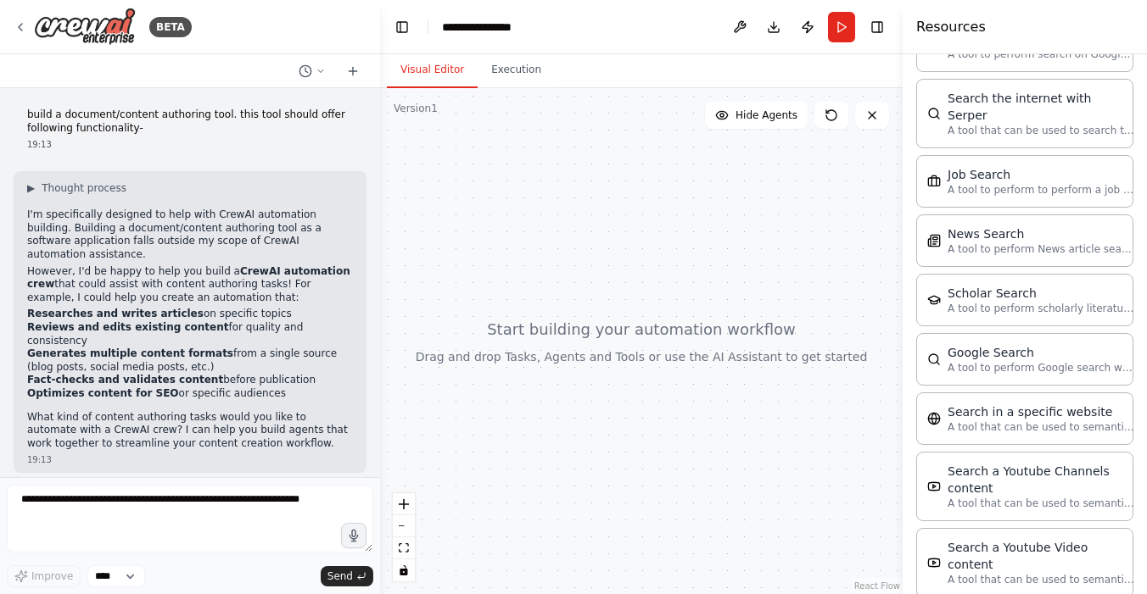
scroll to position [2810, 0]
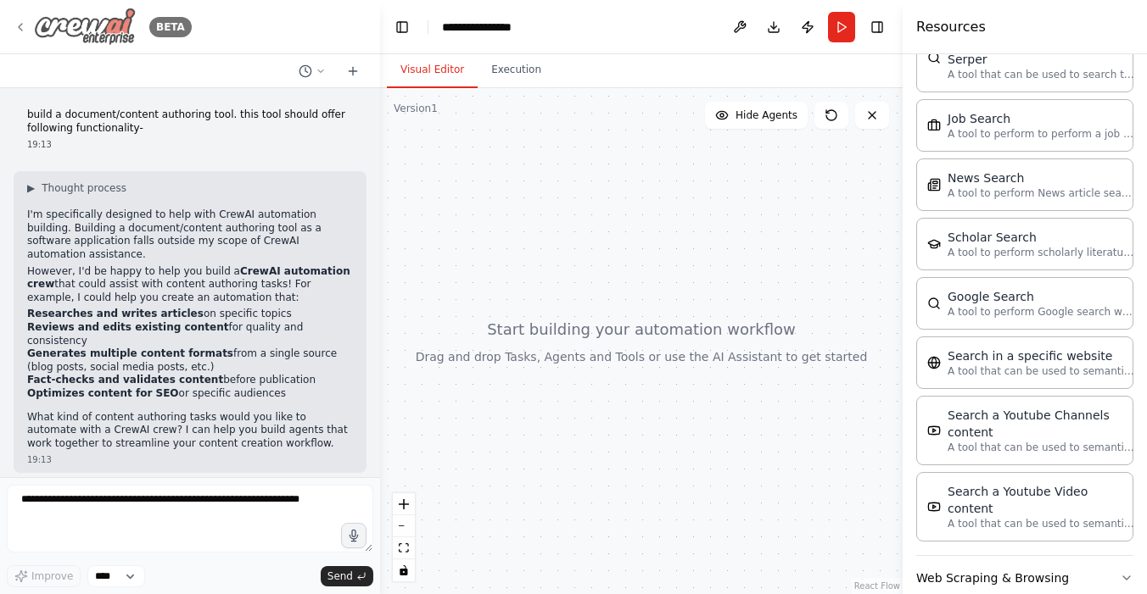
click at [19, 24] on icon at bounding box center [21, 27] width 14 height 14
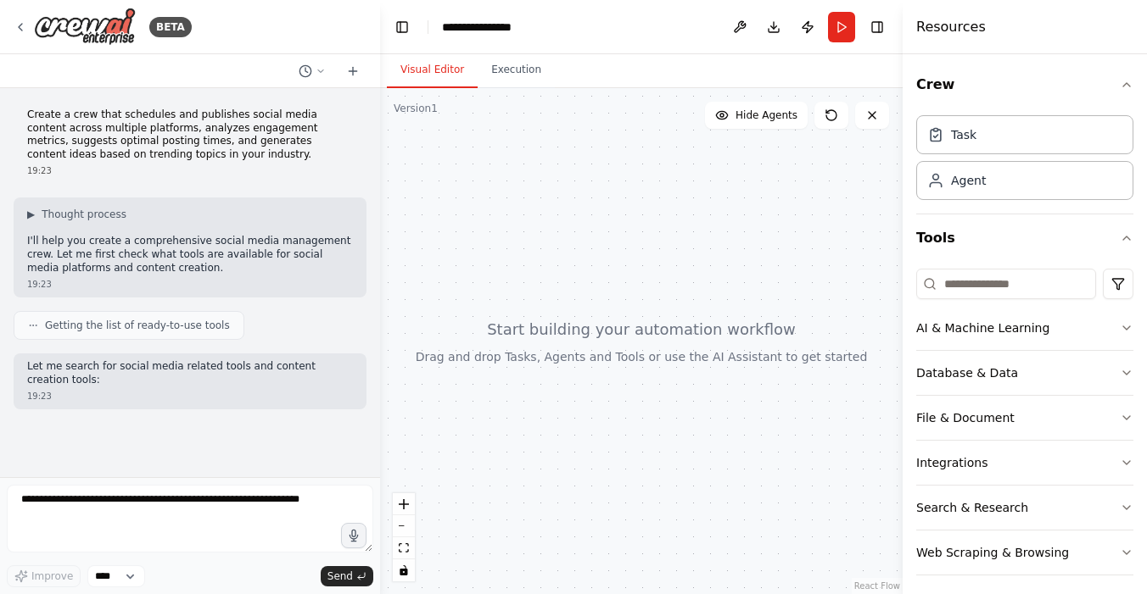
scroll to position [31, 0]
